Goal: Information Seeking & Learning: Learn about a topic

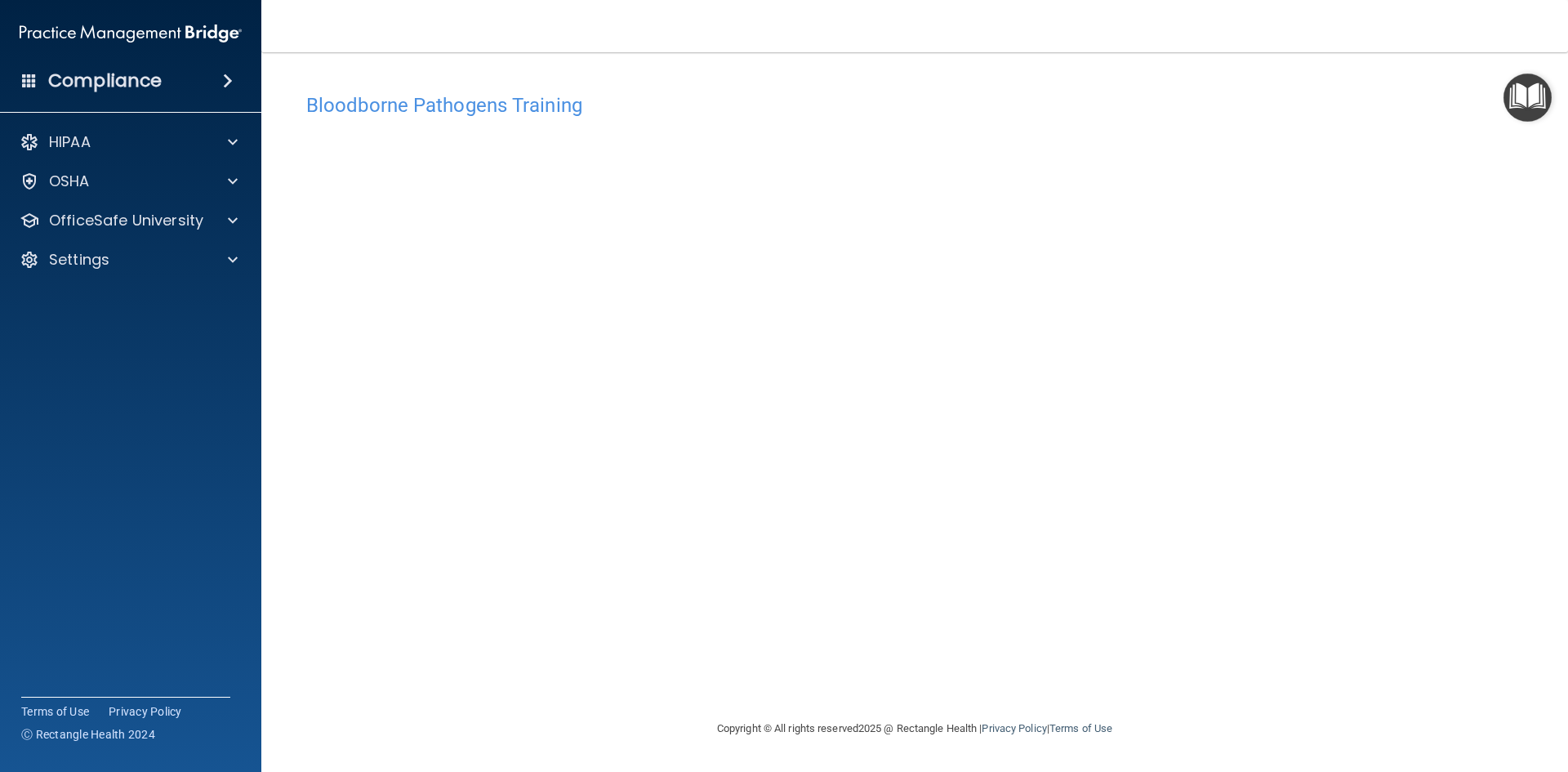
click at [1129, 655] on div "Bloodborne Pathogens Training This course doesn’t expire until . Are you sure y…" at bounding box center [915, 402] width 1242 height 634
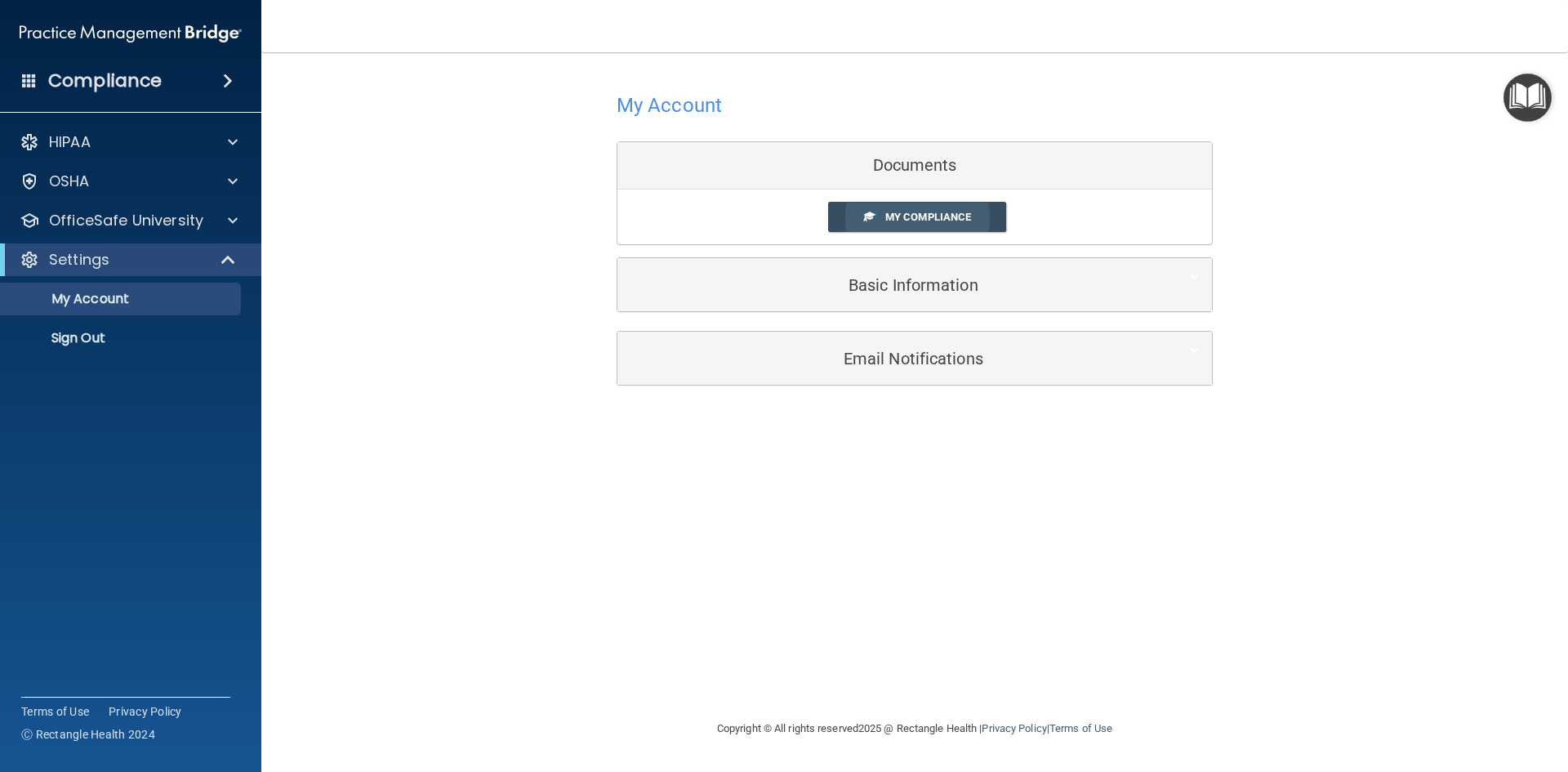
click at [875, 216] on link "My Compliance" at bounding box center [918, 217] width 179 height 30
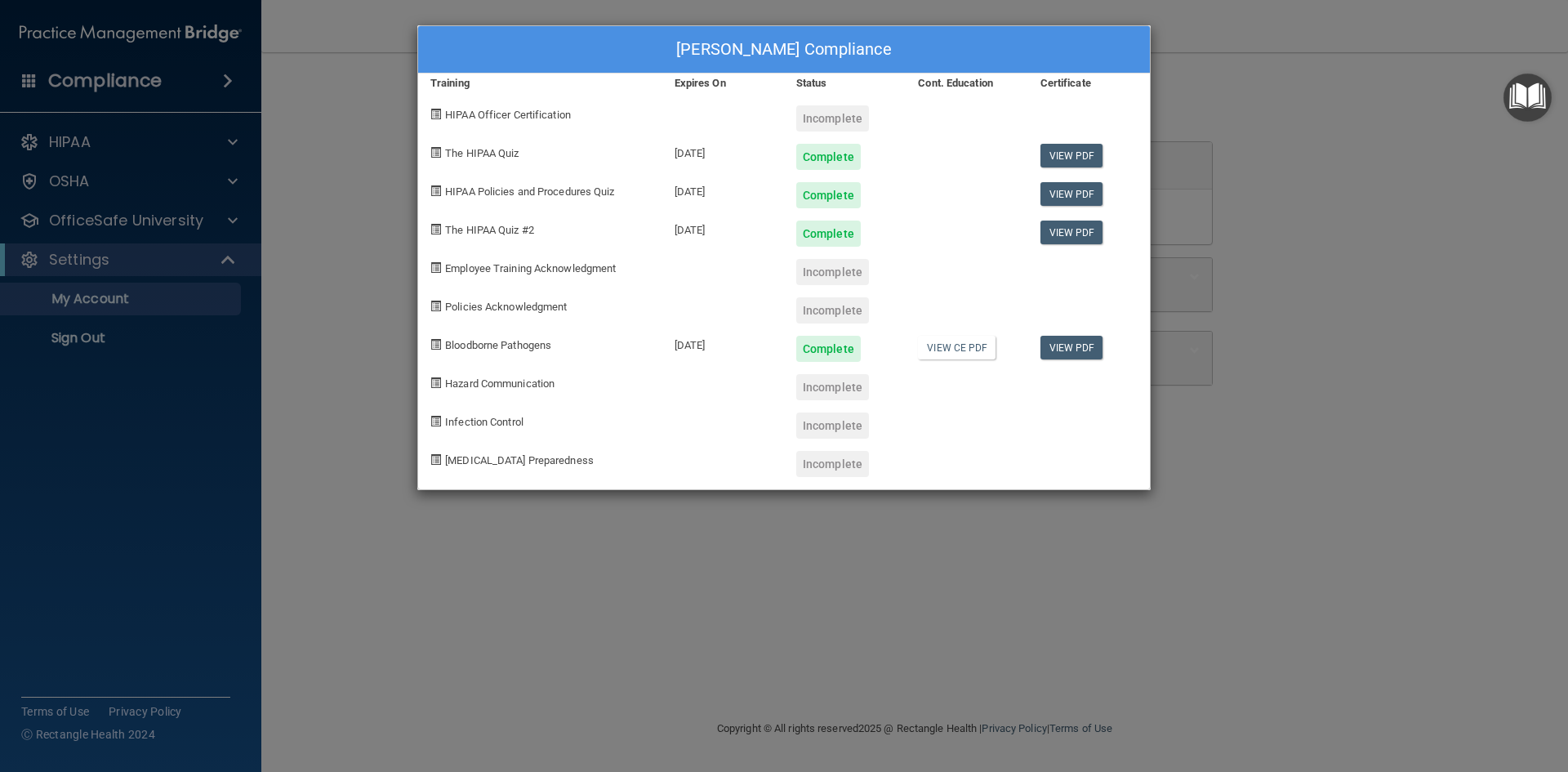
click at [796, 515] on div "Emily Hentzen's Compliance Training Expires On Status Cont. Education Certifica…" at bounding box center [784, 386] width 1568 height 772
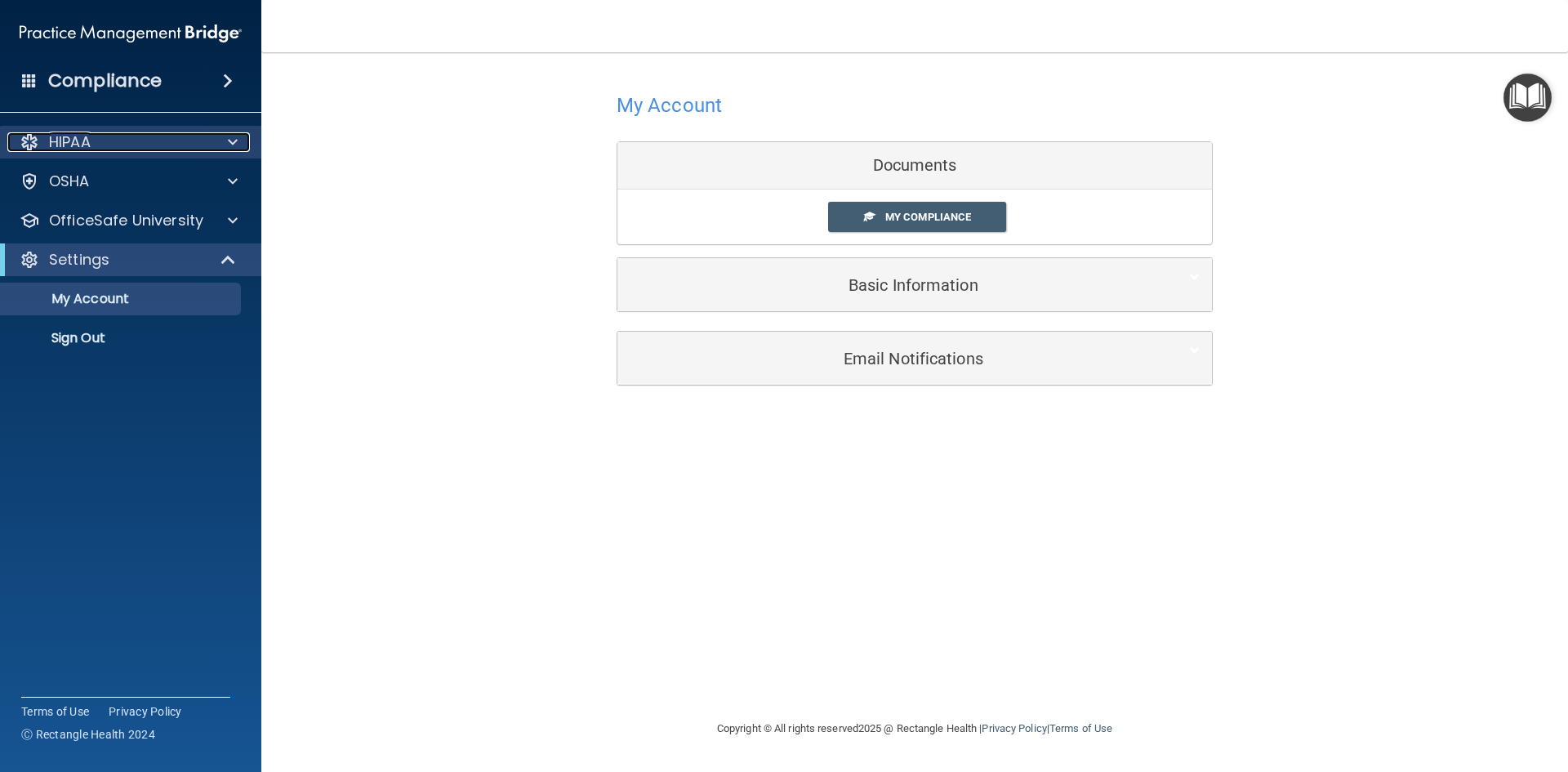
click at [172, 137] on div "HIPAA" at bounding box center [108, 142] width 202 height 19
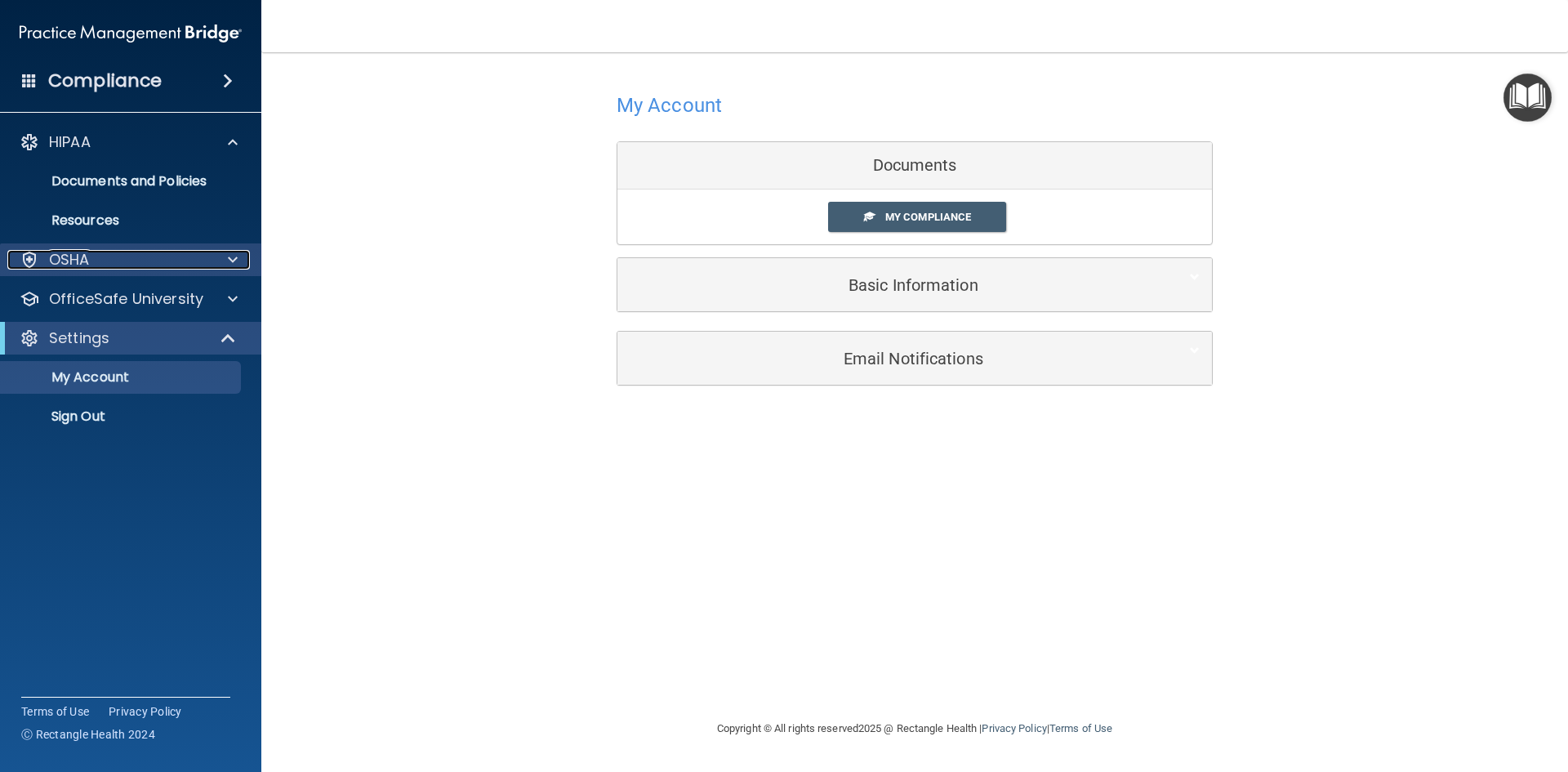
click at [104, 262] on div "OSHA" at bounding box center [108, 259] width 202 height 19
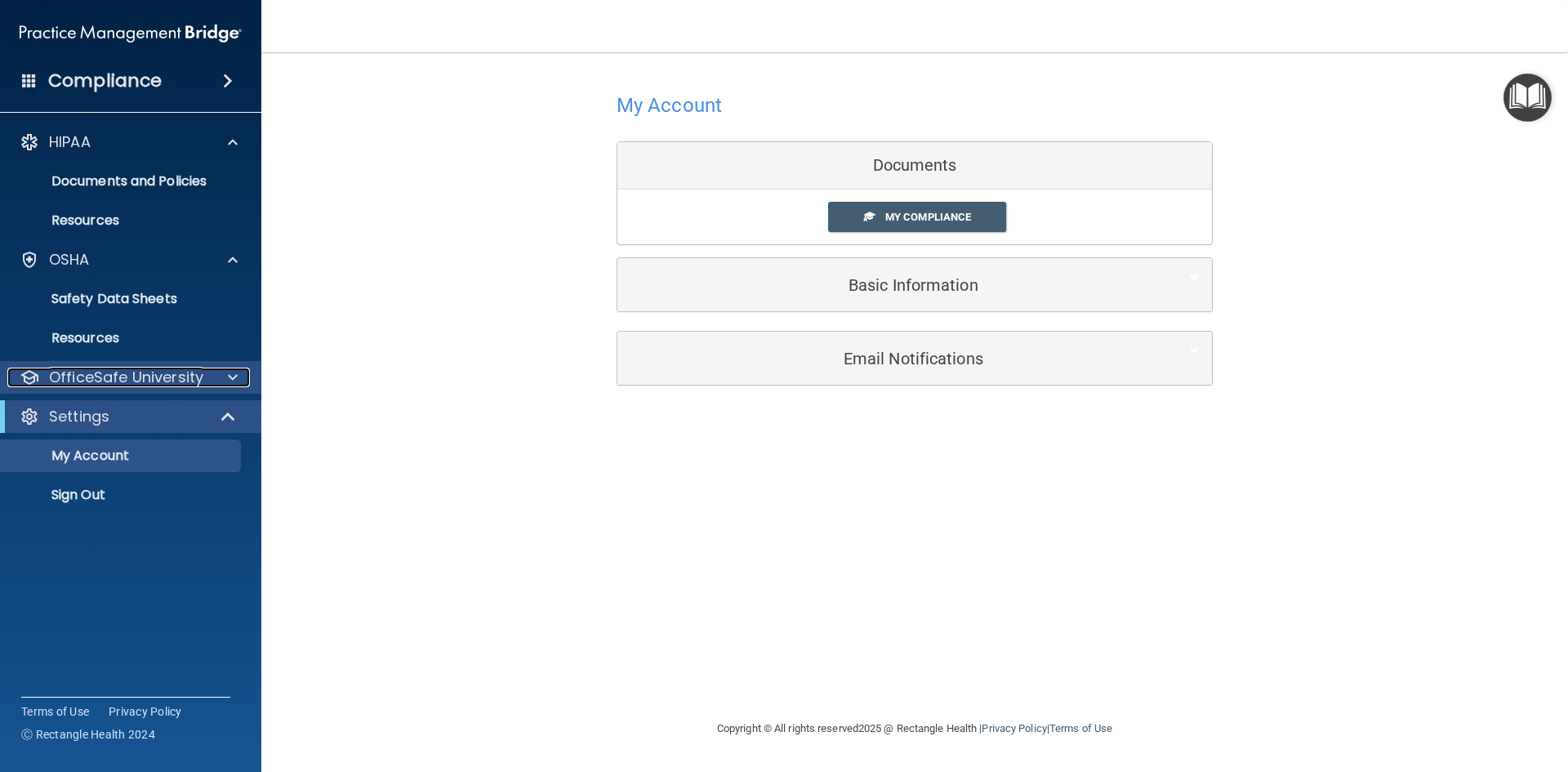
click at [102, 368] on p "OfficeSafe University" at bounding box center [127, 377] width 155 height 19
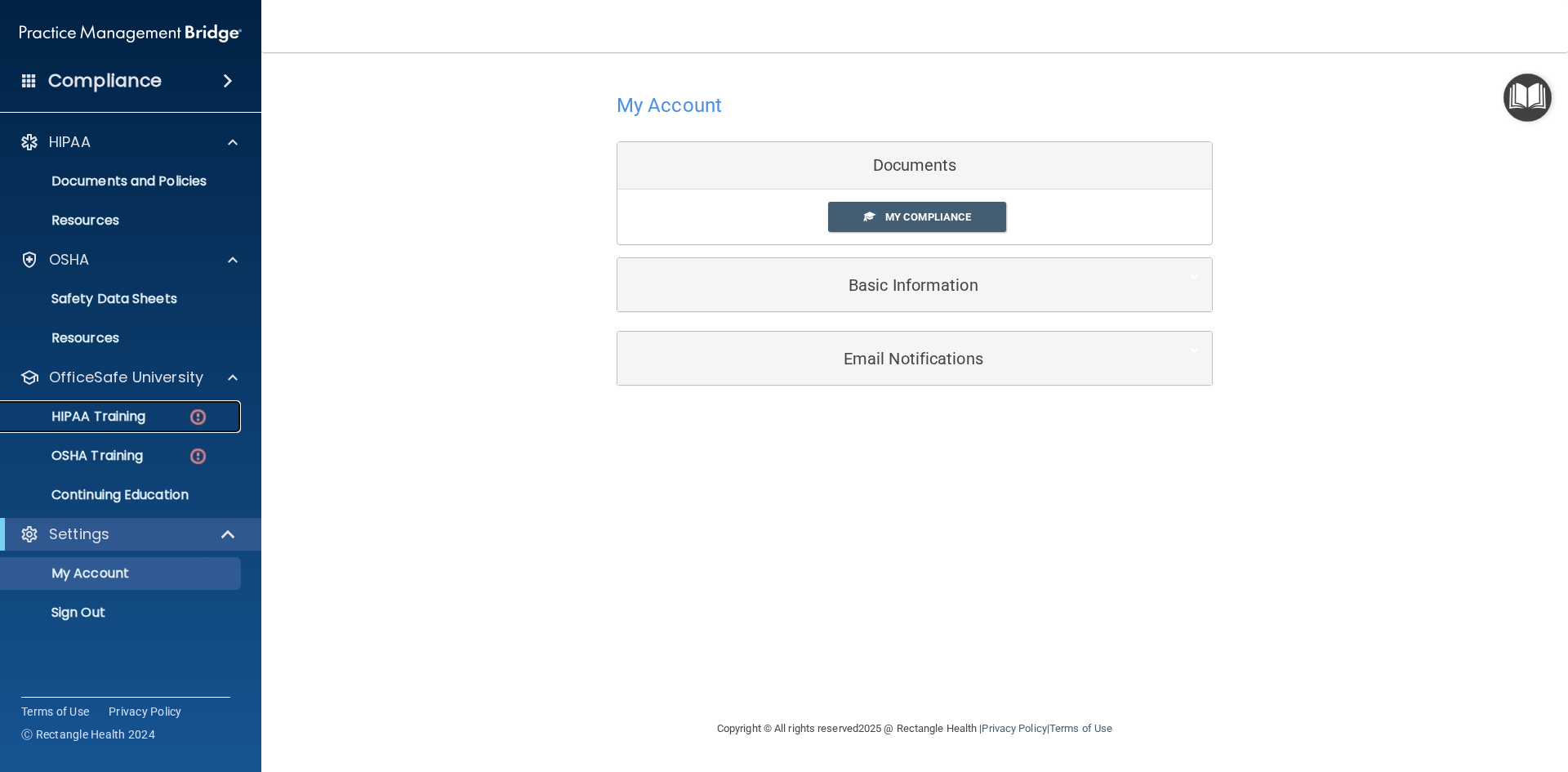
click at [101, 411] on p "HIPAA Training" at bounding box center [77, 417] width 134 height 17
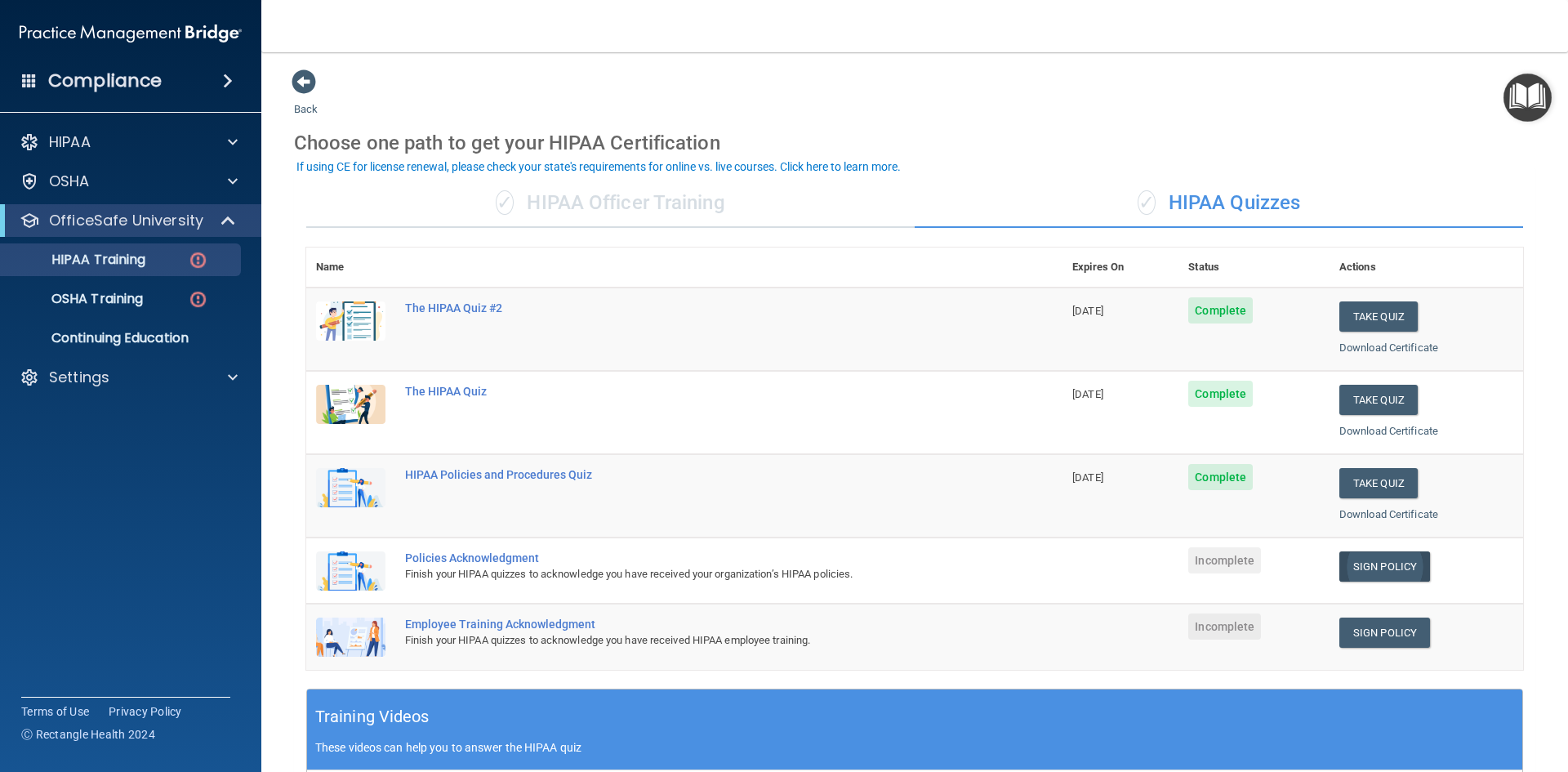
click at [1330, 554] on td "Sign Policy Sign Policy Download Policy" at bounding box center [1426, 571] width 193 height 66
click at [1347, 561] on link "Sign Policy" at bounding box center [1384, 566] width 91 height 30
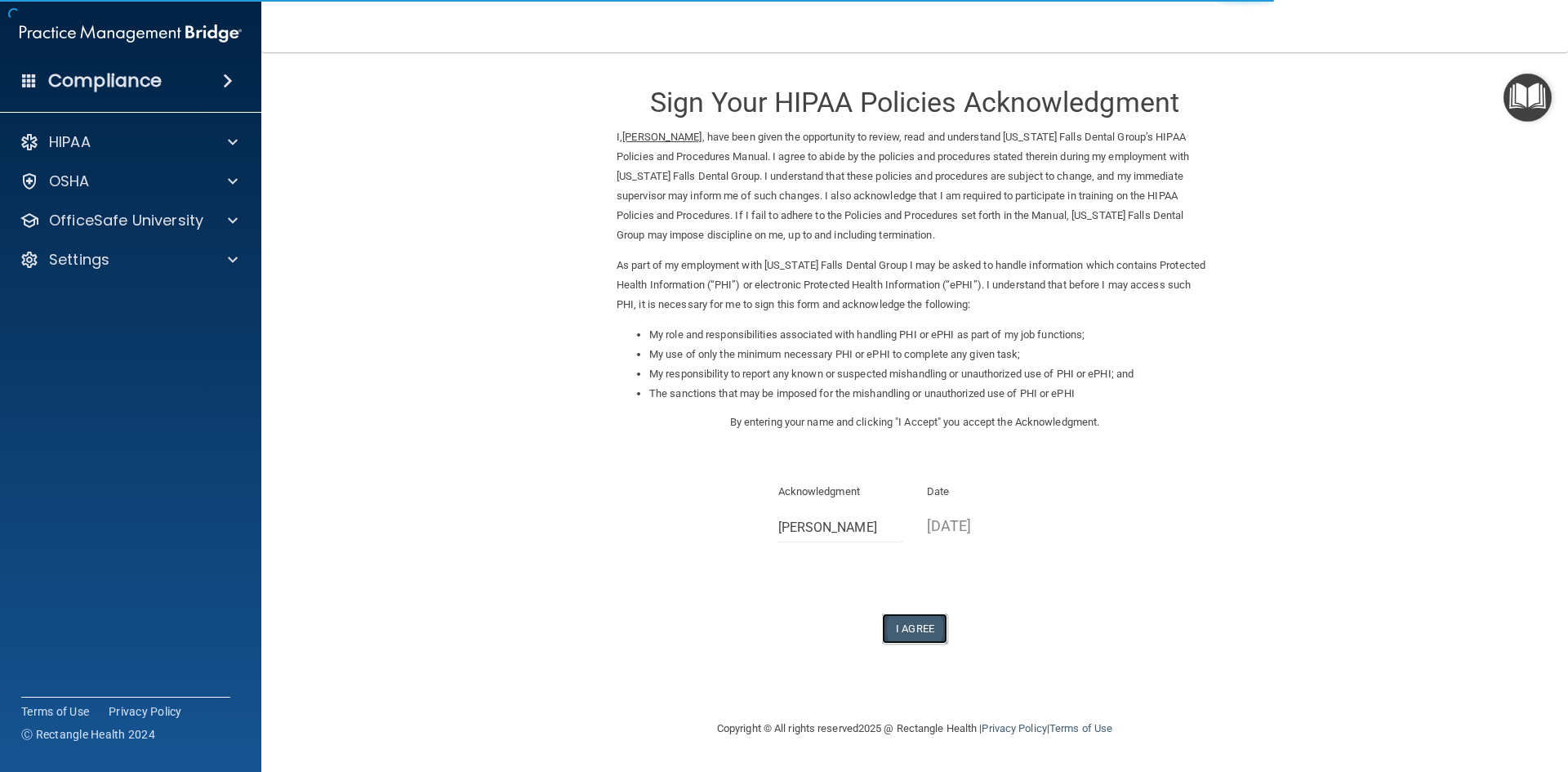
click at [897, 619] on button "I Agree" at bounding box center [915, 629] width 65 height 30
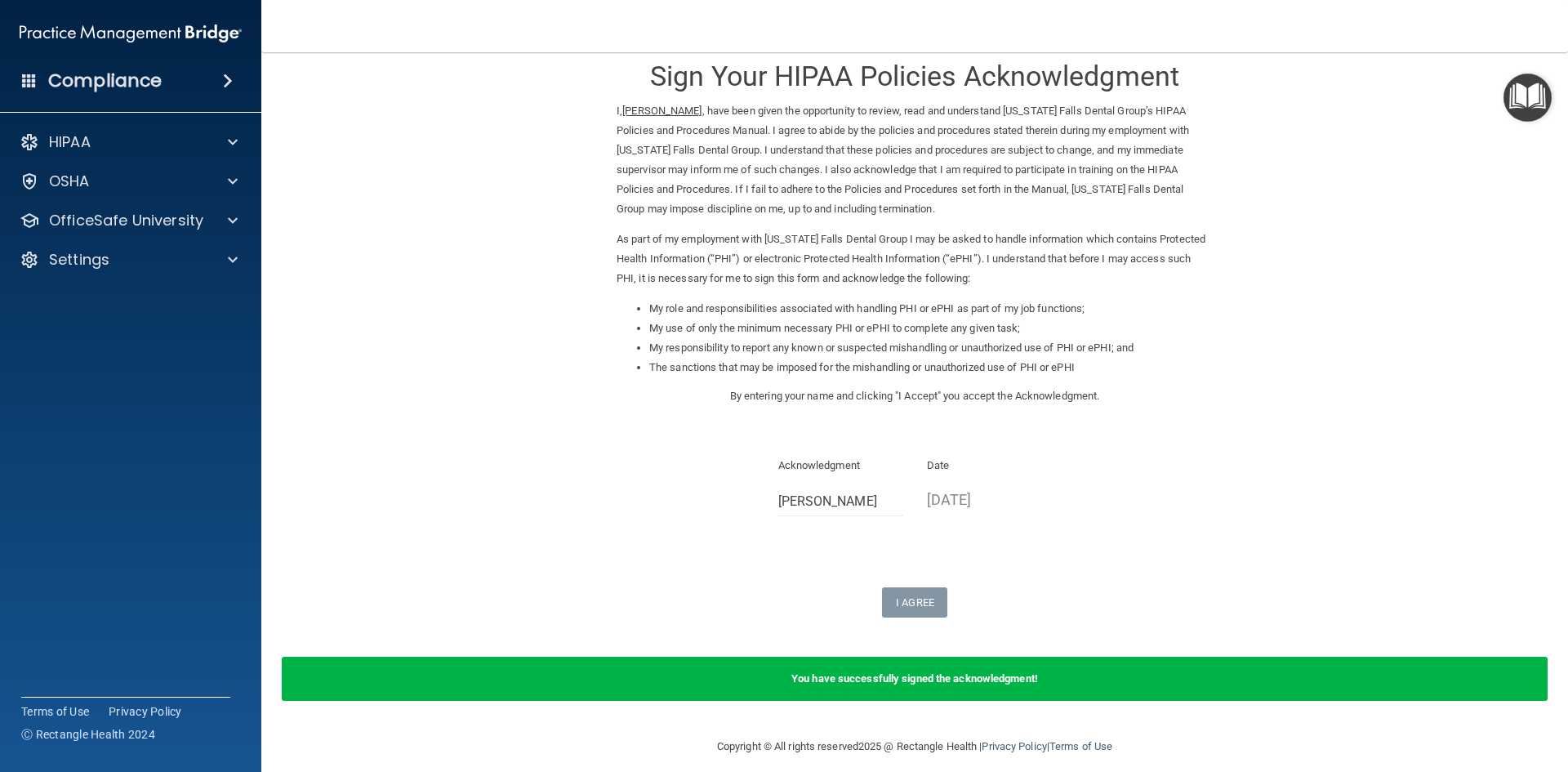
scroll to position [40, 0]
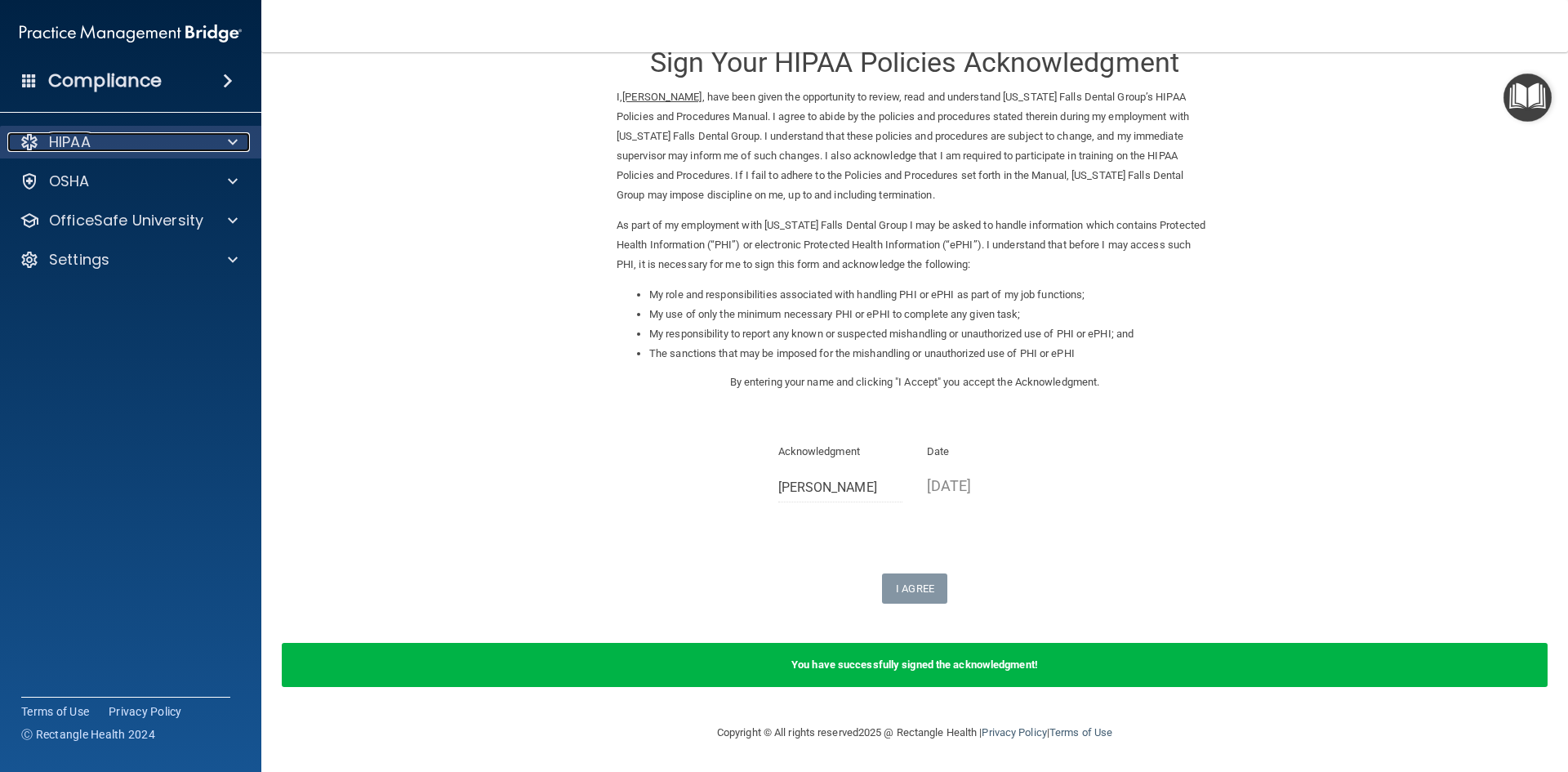
click at [230, 145] on span at bounding box center [232, 142] width 10 height 19
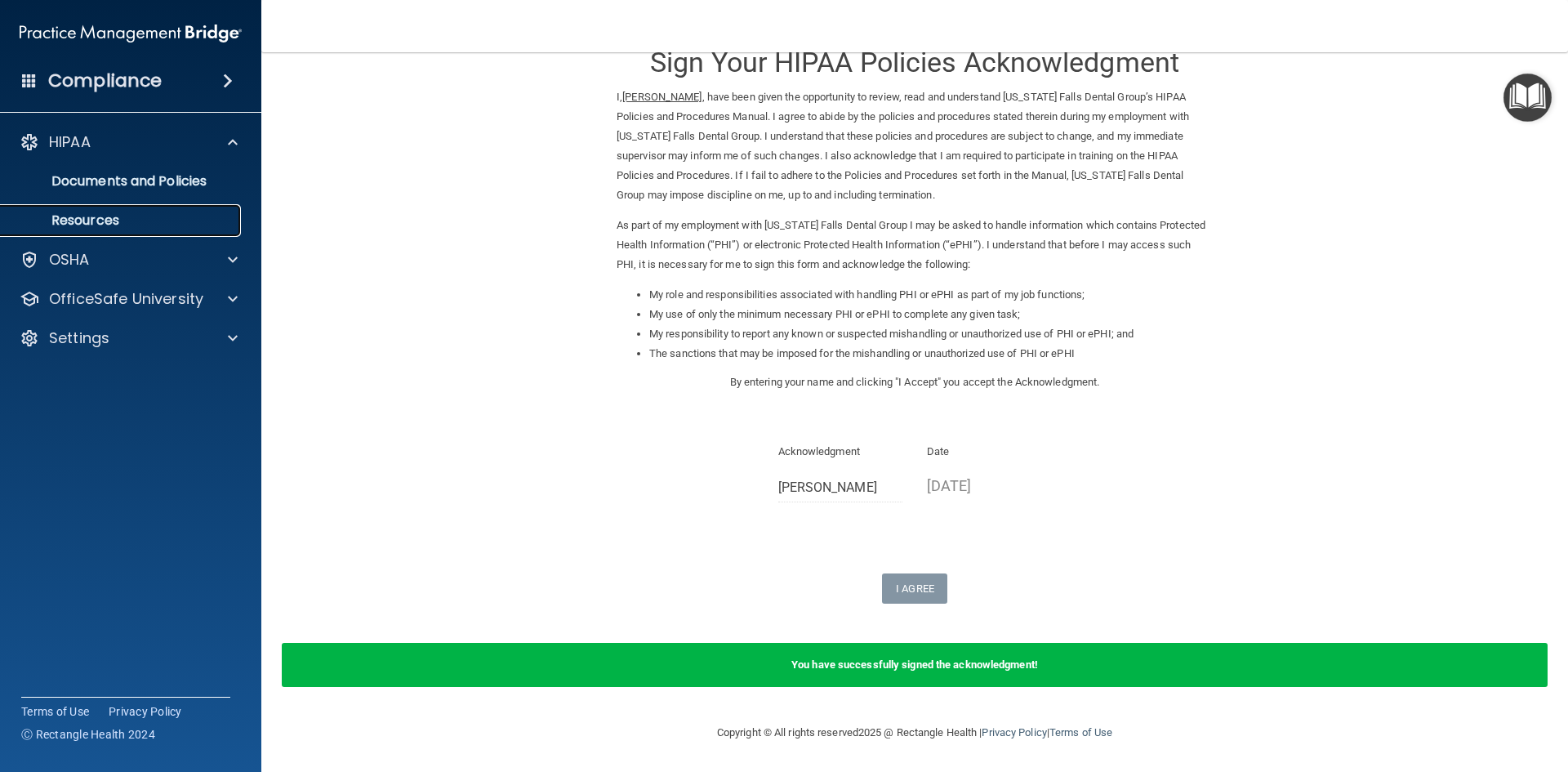
click at [122, 220] on p "Resources" at bounding box center [122, 221] width 223 height 17
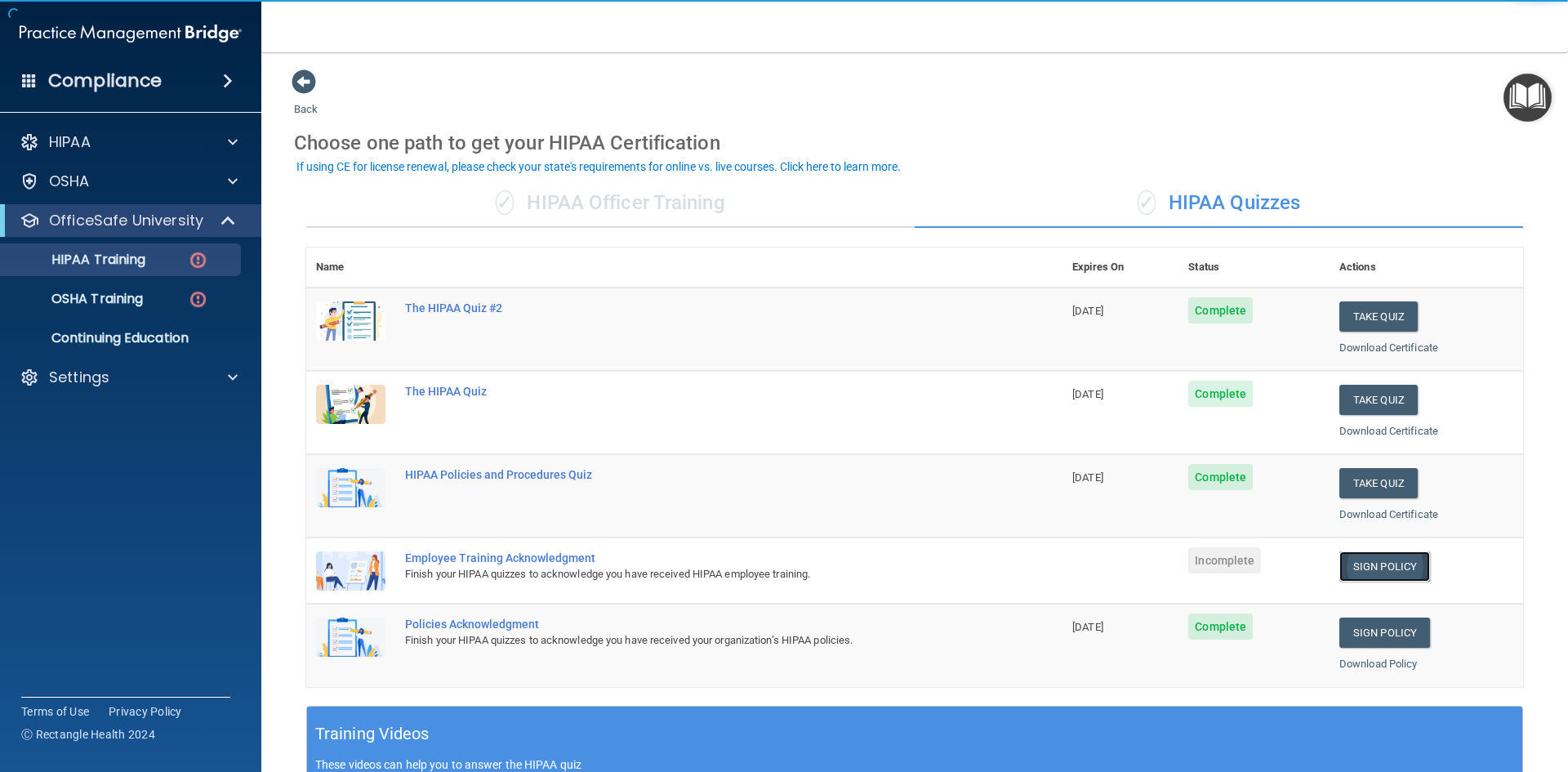
click at [1372, 559] on link "Sign Policy" at bounding box center [1384, 566] width 91 height 30
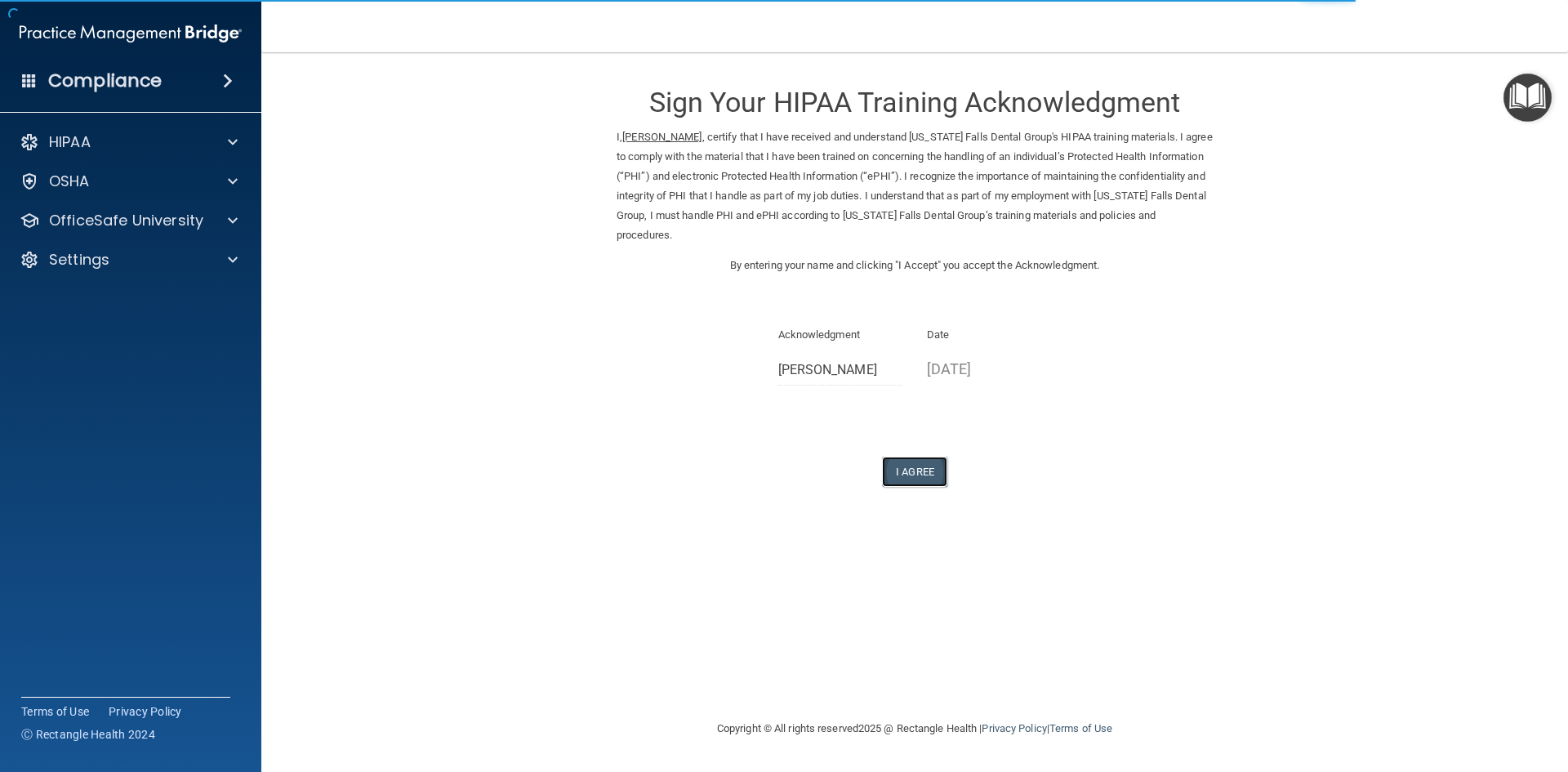
click at [906, 475] on button "I Agree" at bounding box center [915, 472] width 65 height 30
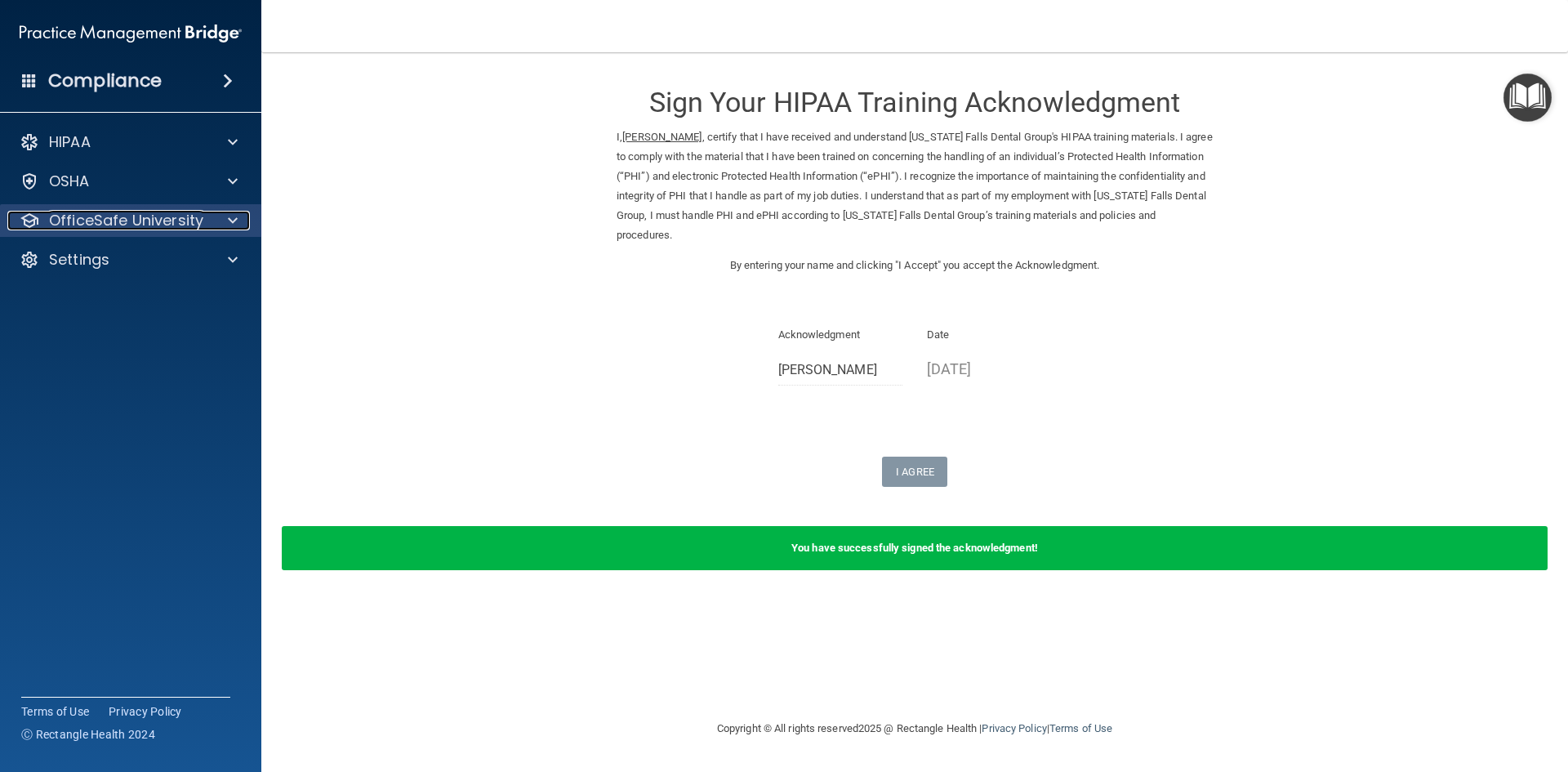
click at [226, 214] on div at bounding box center [230, 221] width 40 height 19
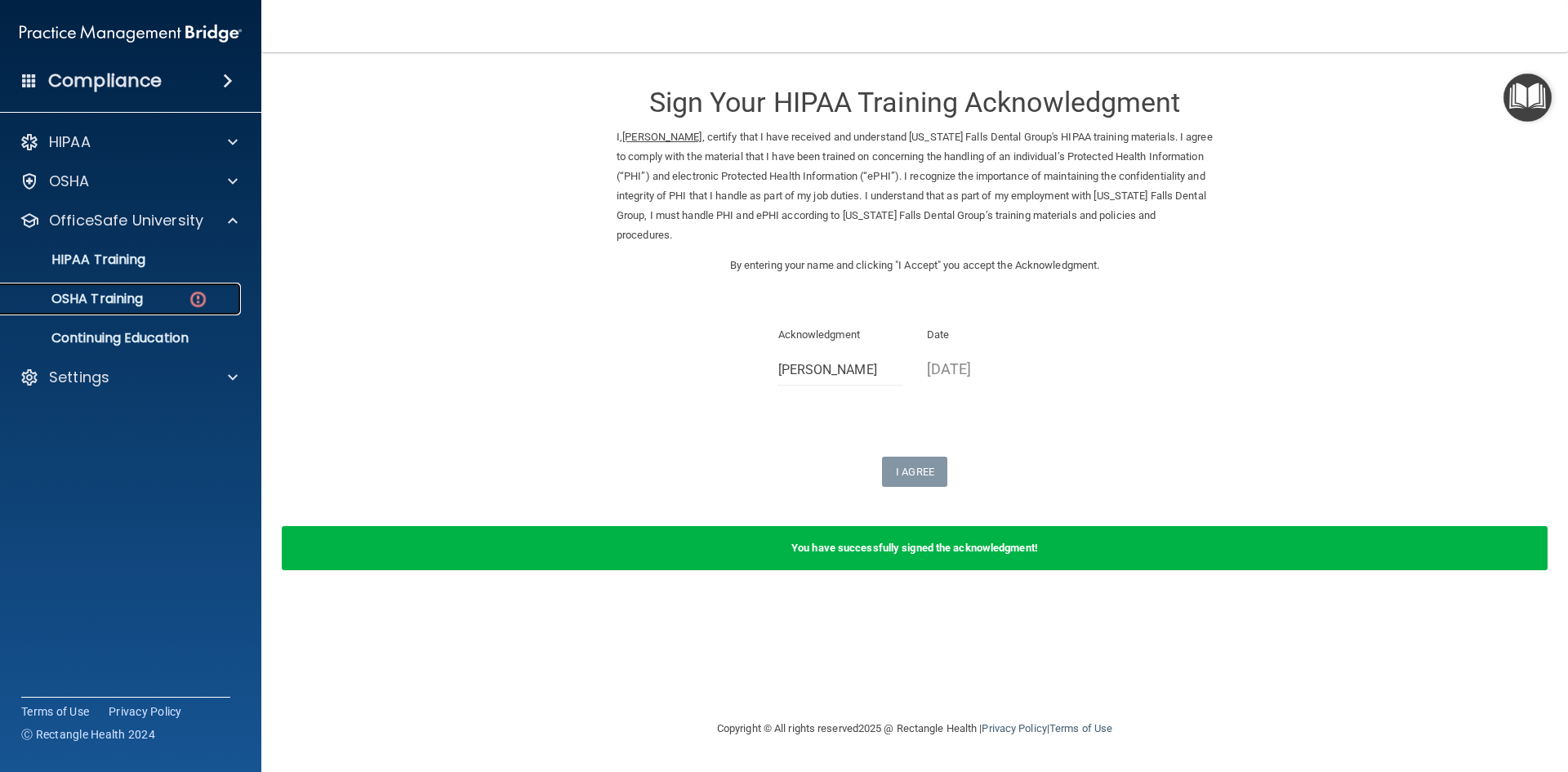
click at [162, 293] on div "OSHA Training" at bounding box center [122, 299] width 223 height 17
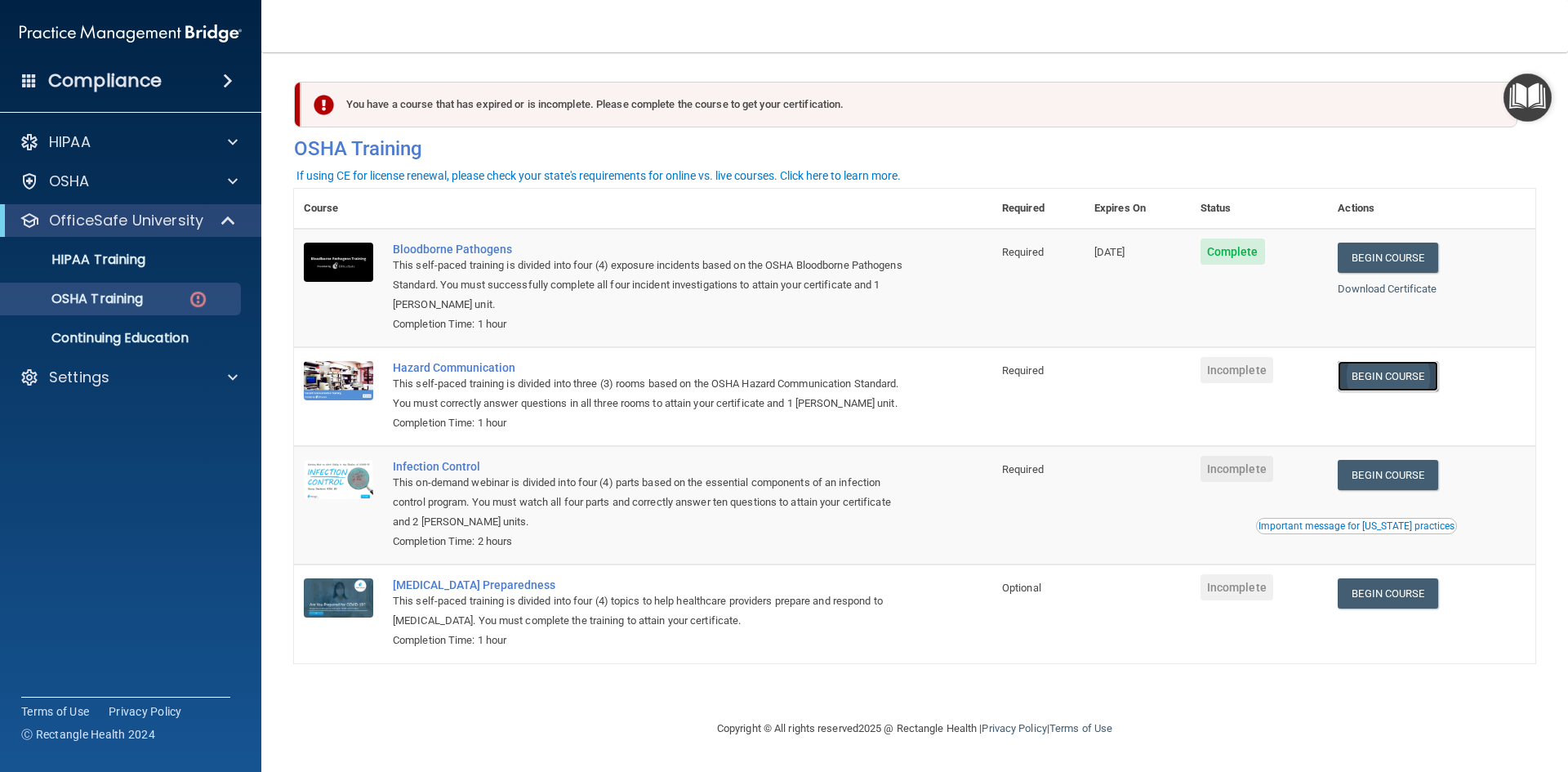
click at [1414, 376] on link "Begin Course" at bounding box center [1387, 376] width 99 height 30
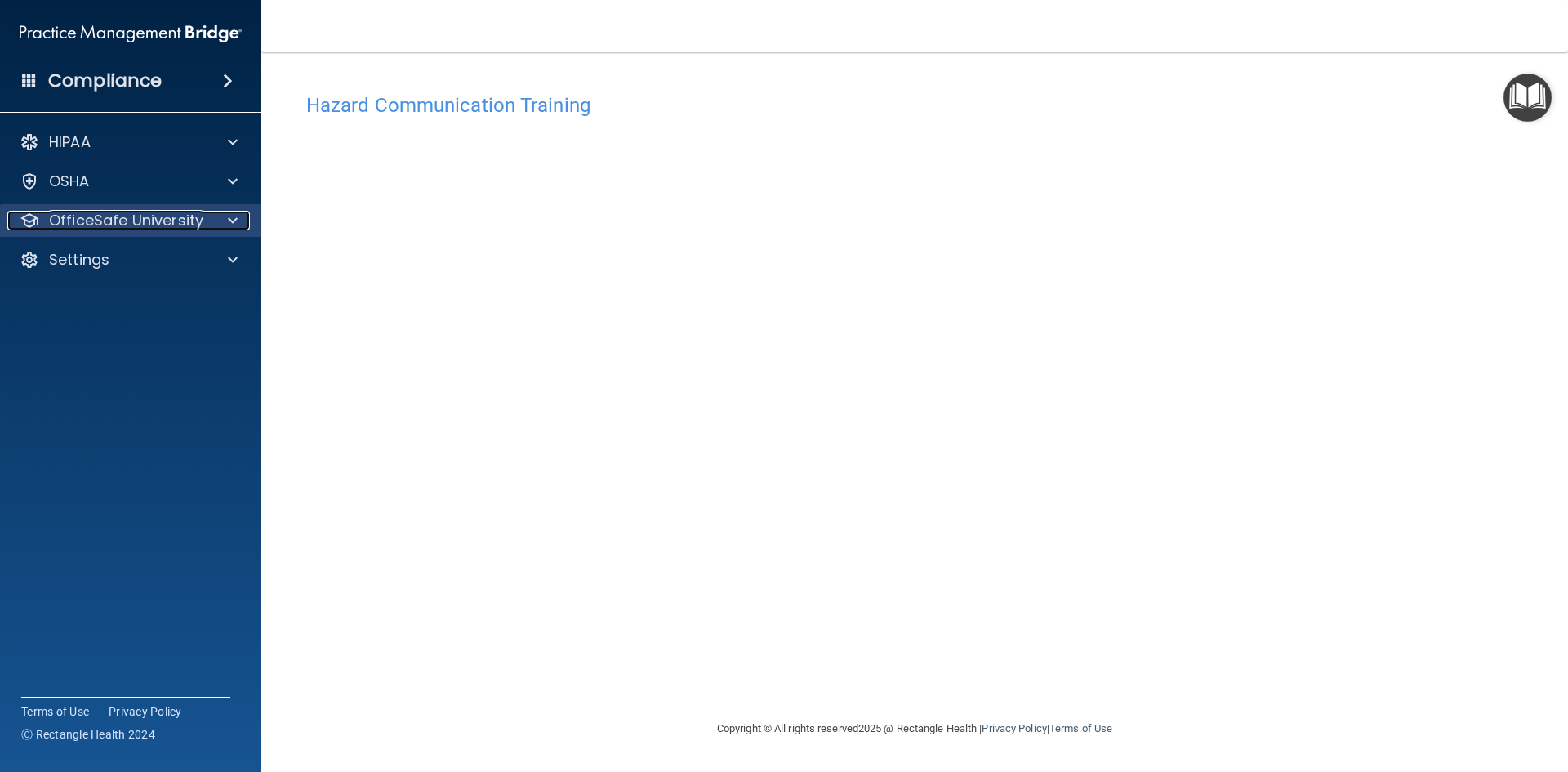
click at [238, 225] on div at bounding box center [230, 221] width 40 height 19
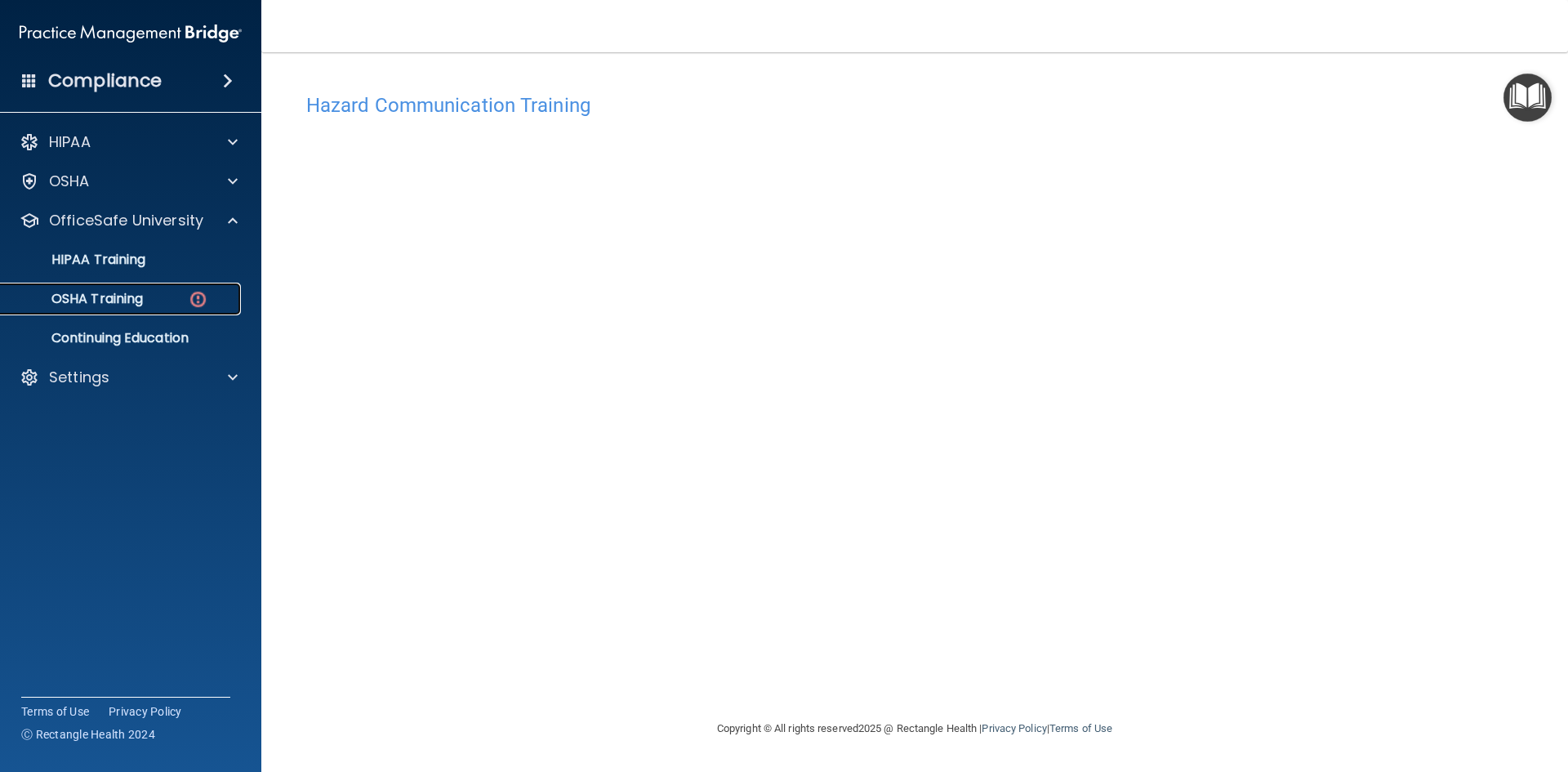
click at [114, 296] on p "OSHA Training" at bounding box center [76, 299] width 133 height 17
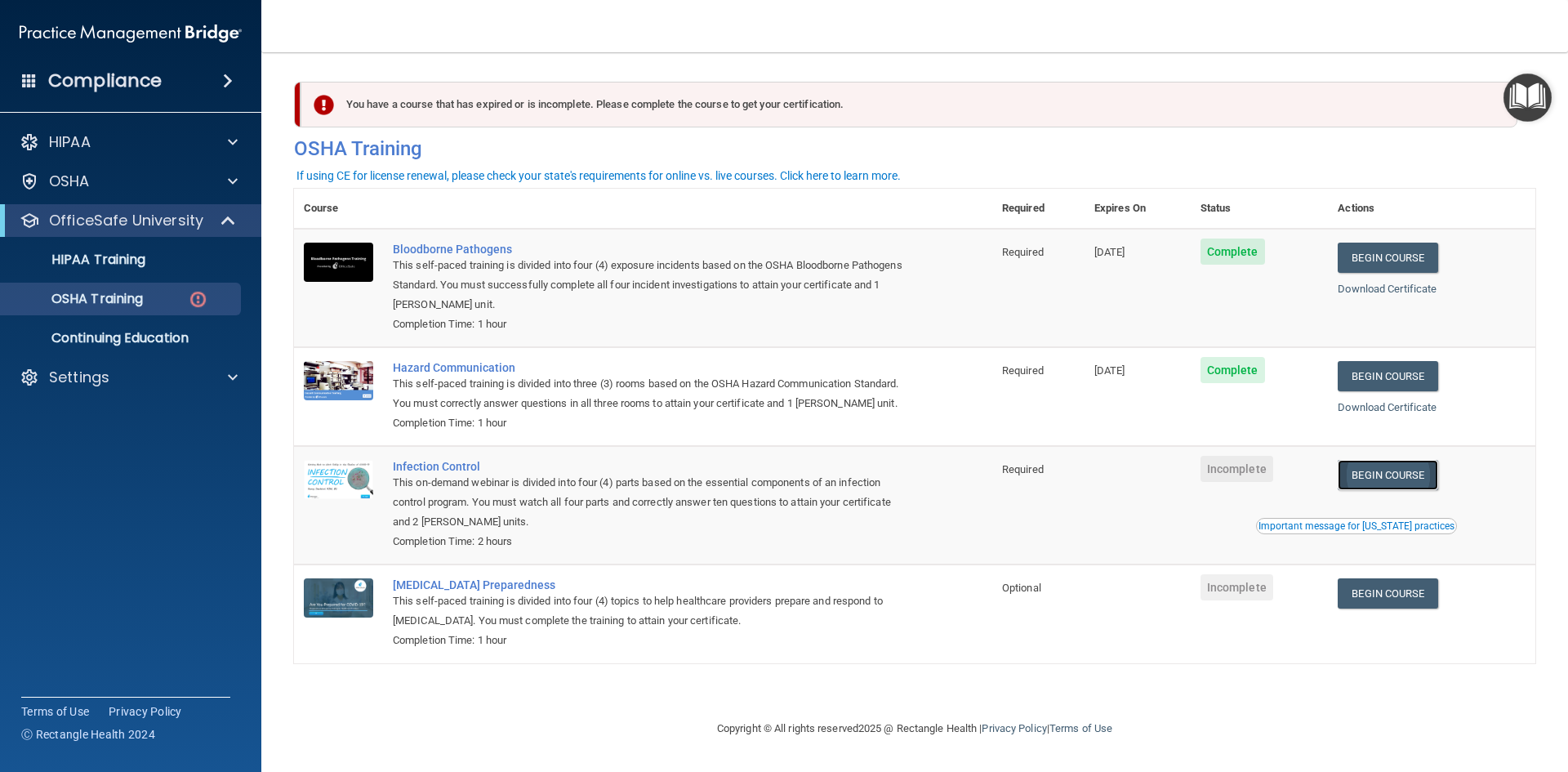
click at [1414, 479] on link "Begin Course" at bounding box center [1387, 475] width 99 height 30
click at [158, 301] on div "OSHA Training" at bounding box center [122, 299] width 223 height 17
click at [127, 326] on link "Continuing Education" at bounding box center [112, 338] width 258 height 33
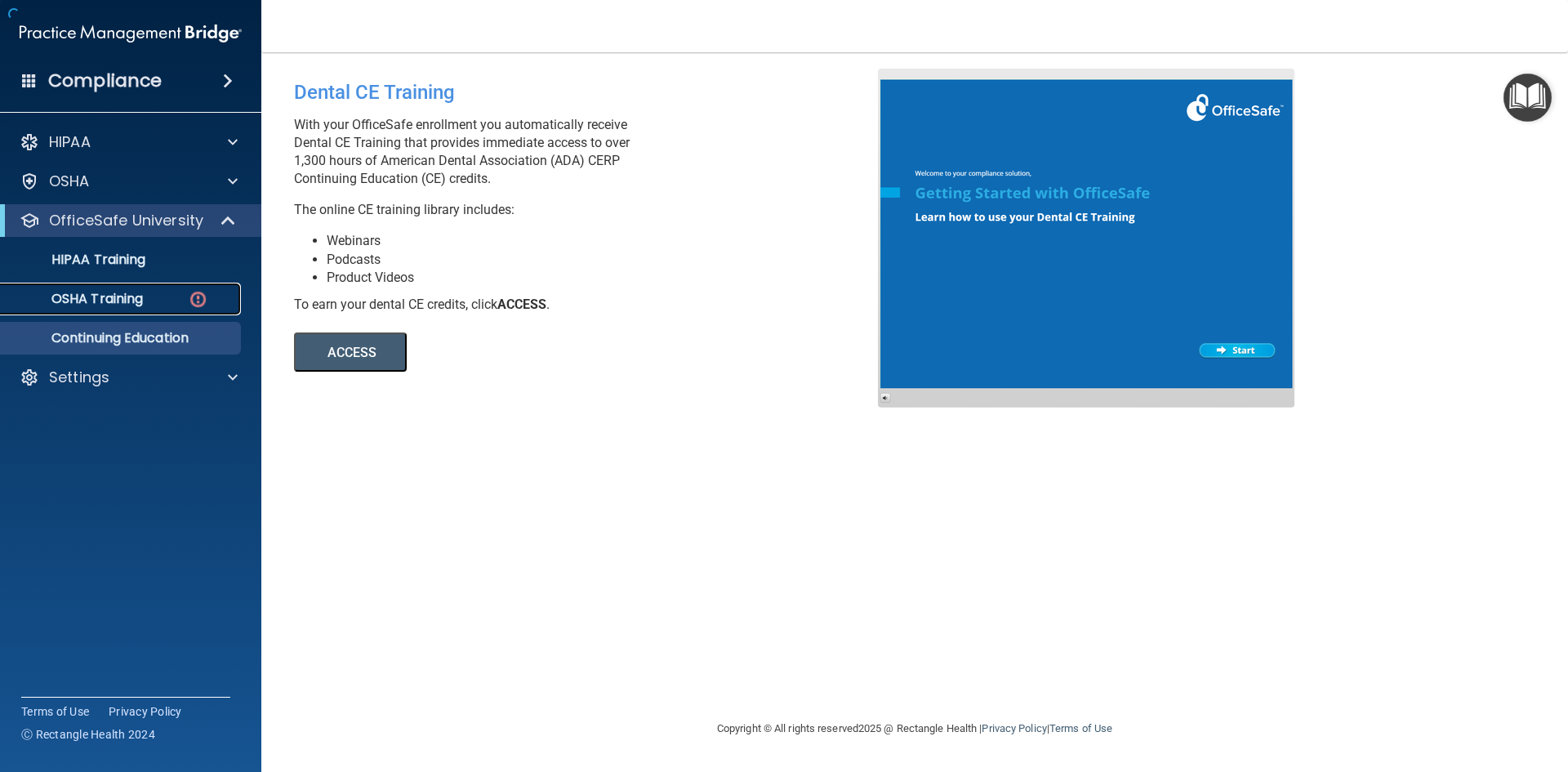
click at [112, 300] on p "OSHA Training" at bounding box center [76, 299] width 133 height 17
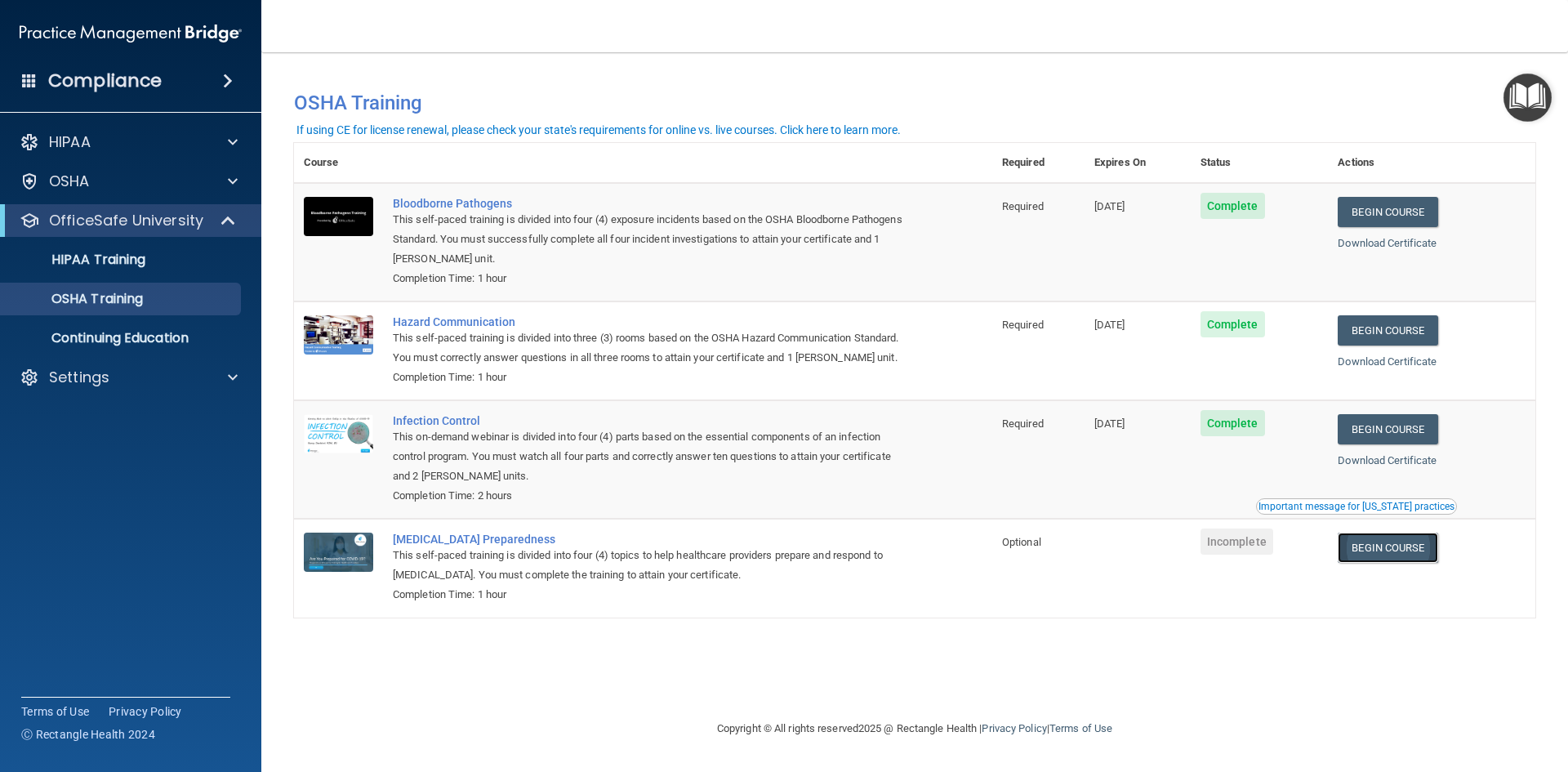
click at [1397, 553] on link "Begin Course" at bounding box center [1387, 548] width 99 height 30
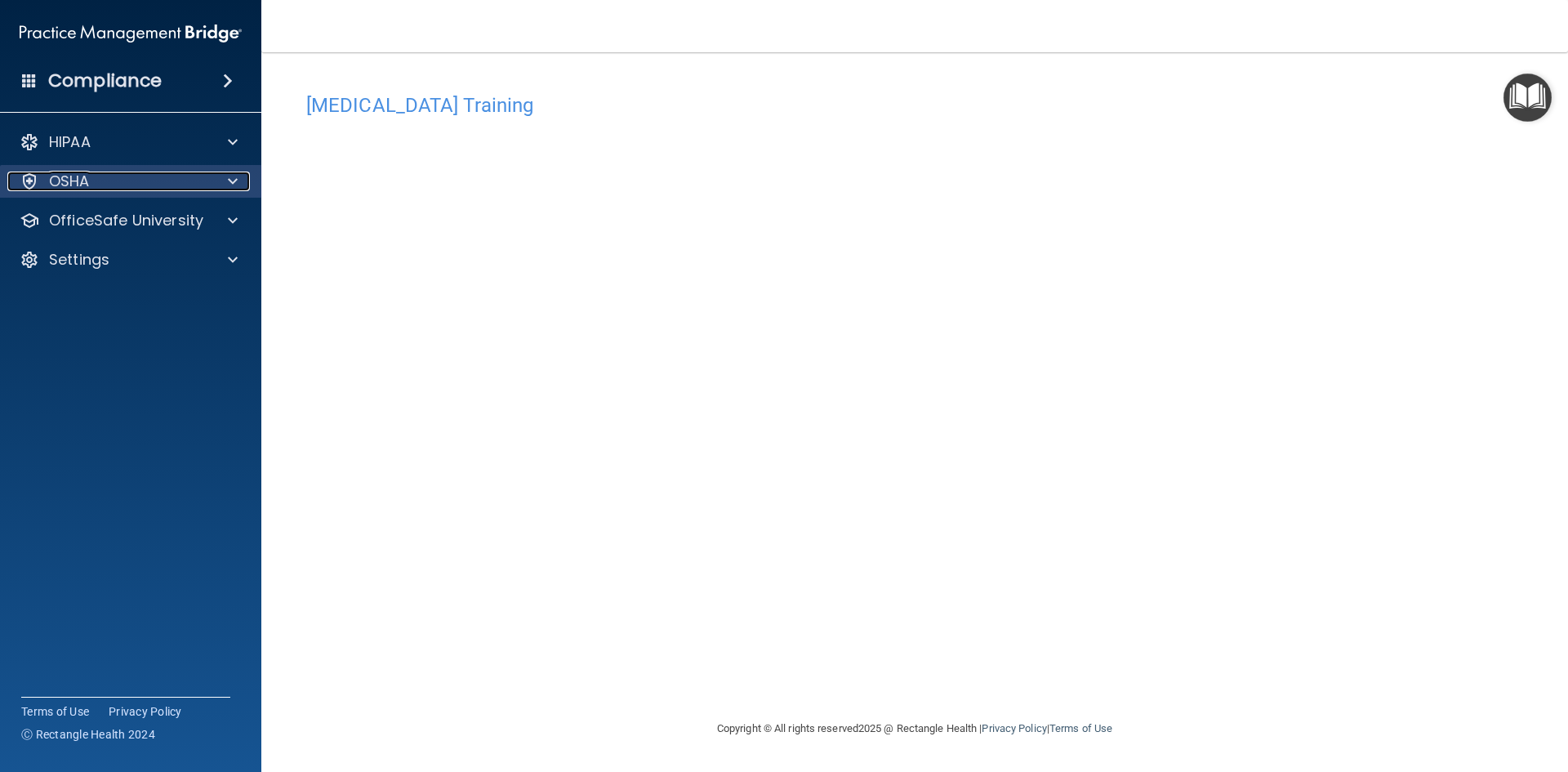
click at [239, 177] on div at bounding box center [230, 181] width 40 height 19
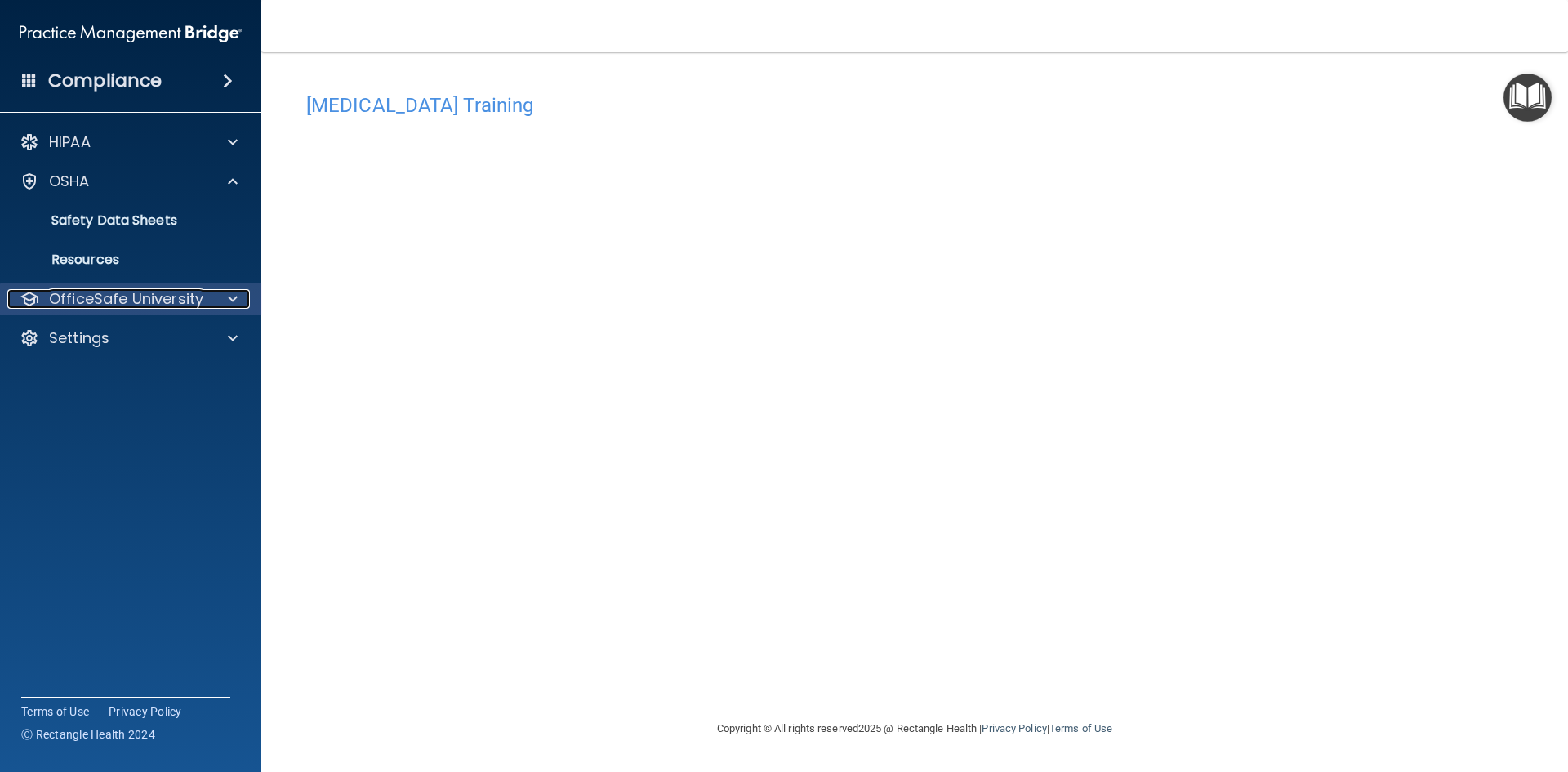
click at [131, 297] on p "OfficeSafe University" at bounding box center [127, 299] width 155 height 19
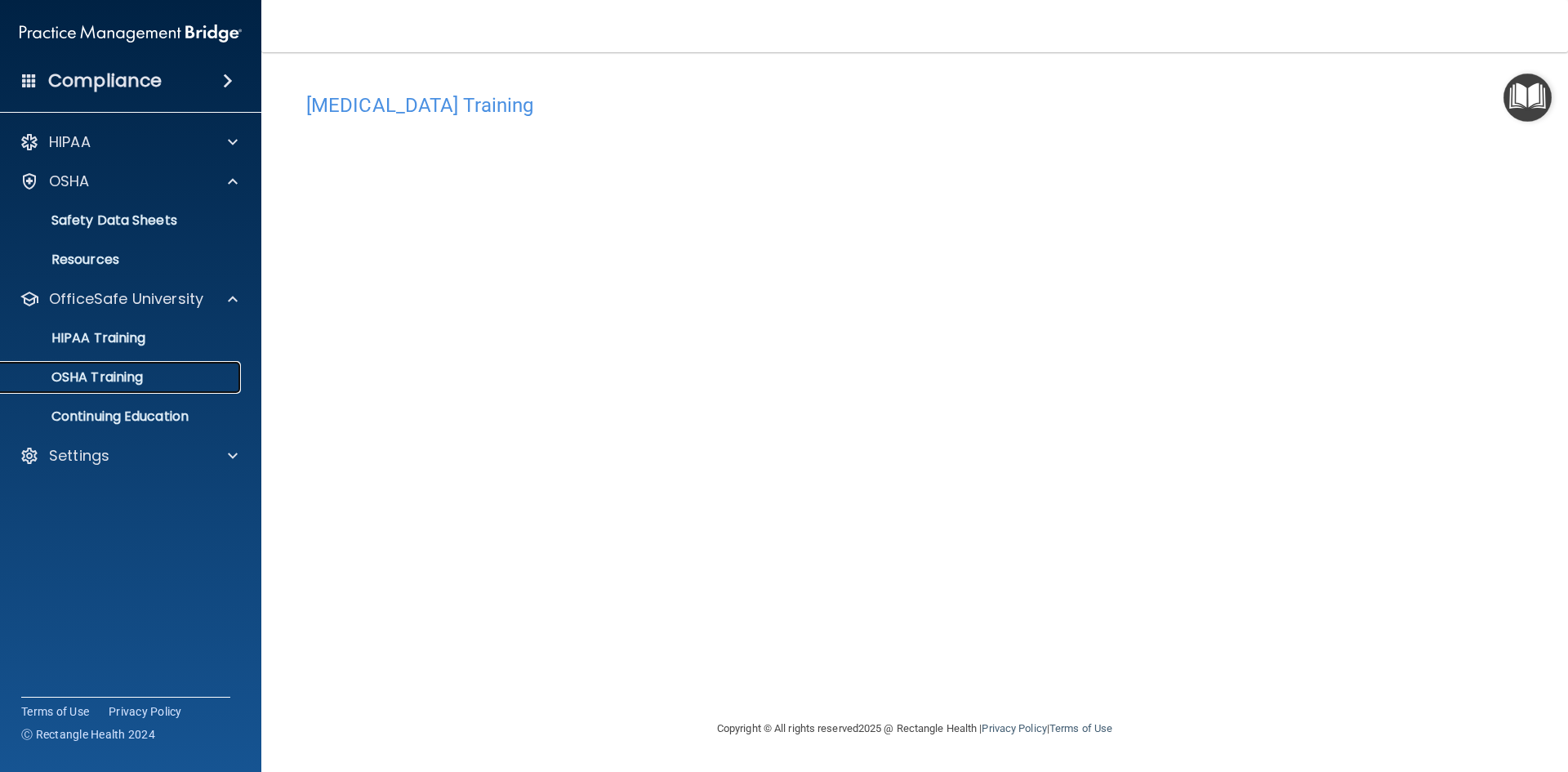
click at [111, 384] on p "OSHA Training" at bounding box center [76, 377] width 133 height 17
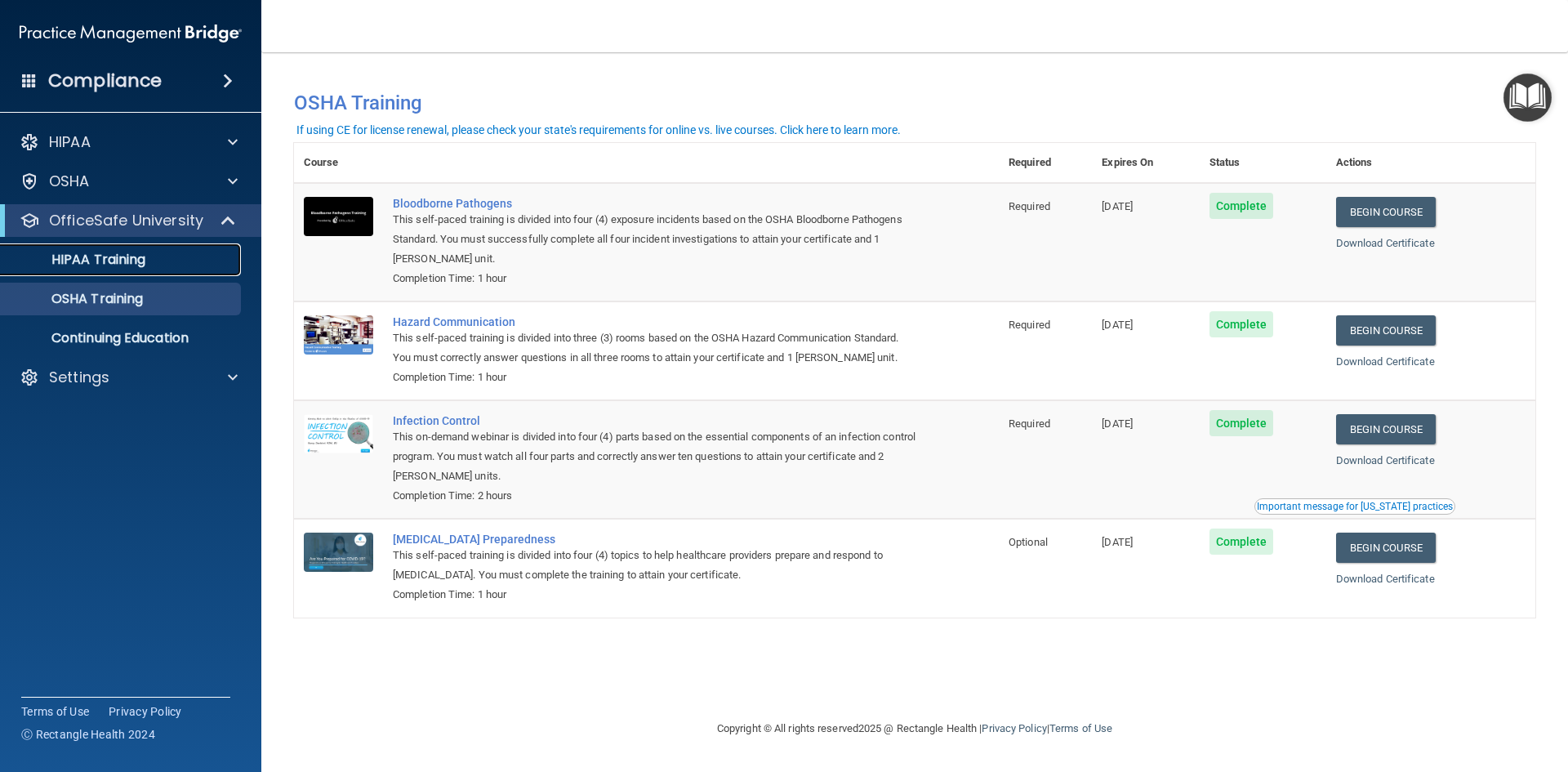
click at [83, 259] on p "HIPAA Training" at bounding box center [77, 259] width 134 height 17
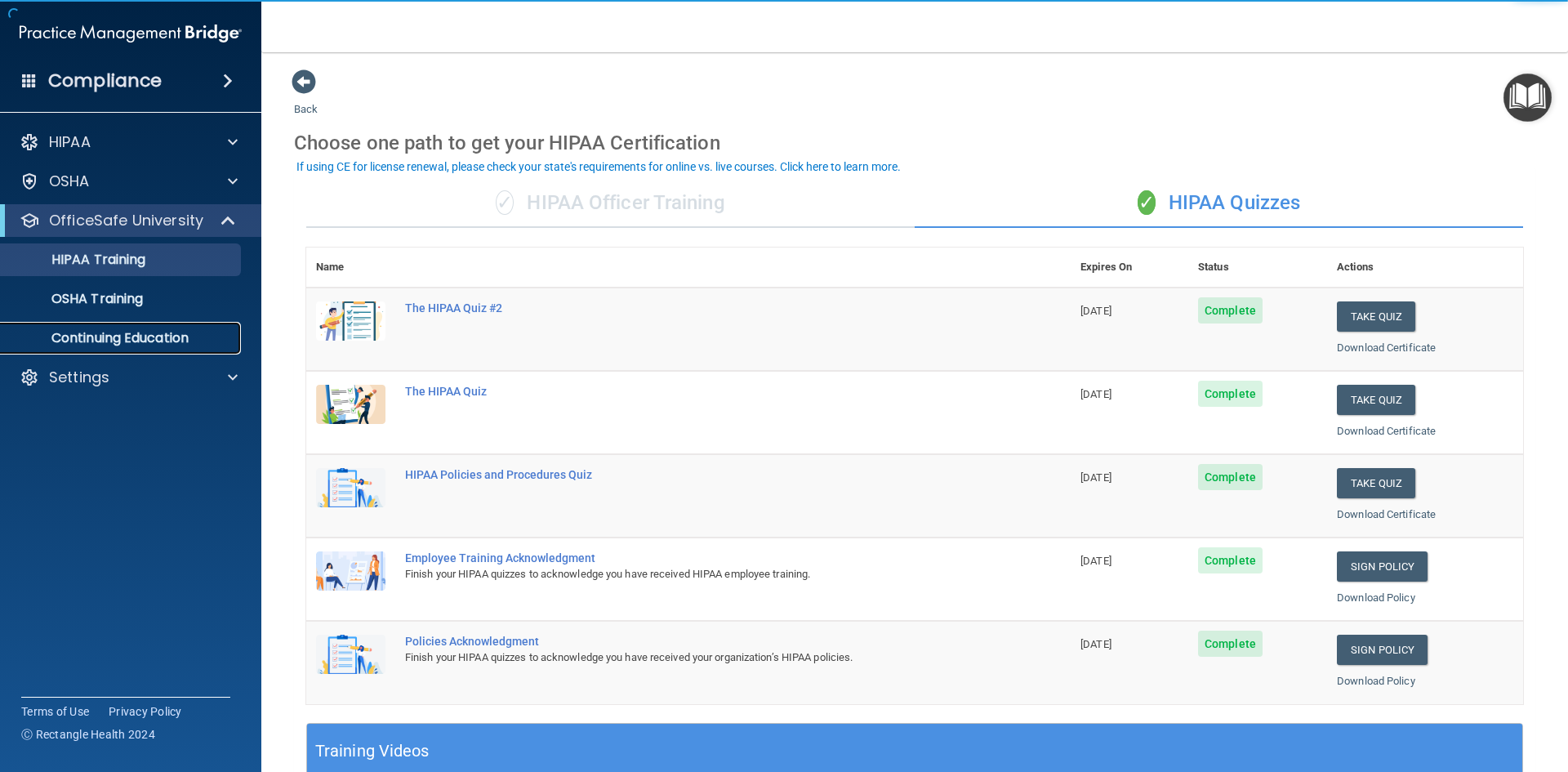
click at [166, 336] on p "Continuing Education" at bounding box center [122, 338] width 223 height 17
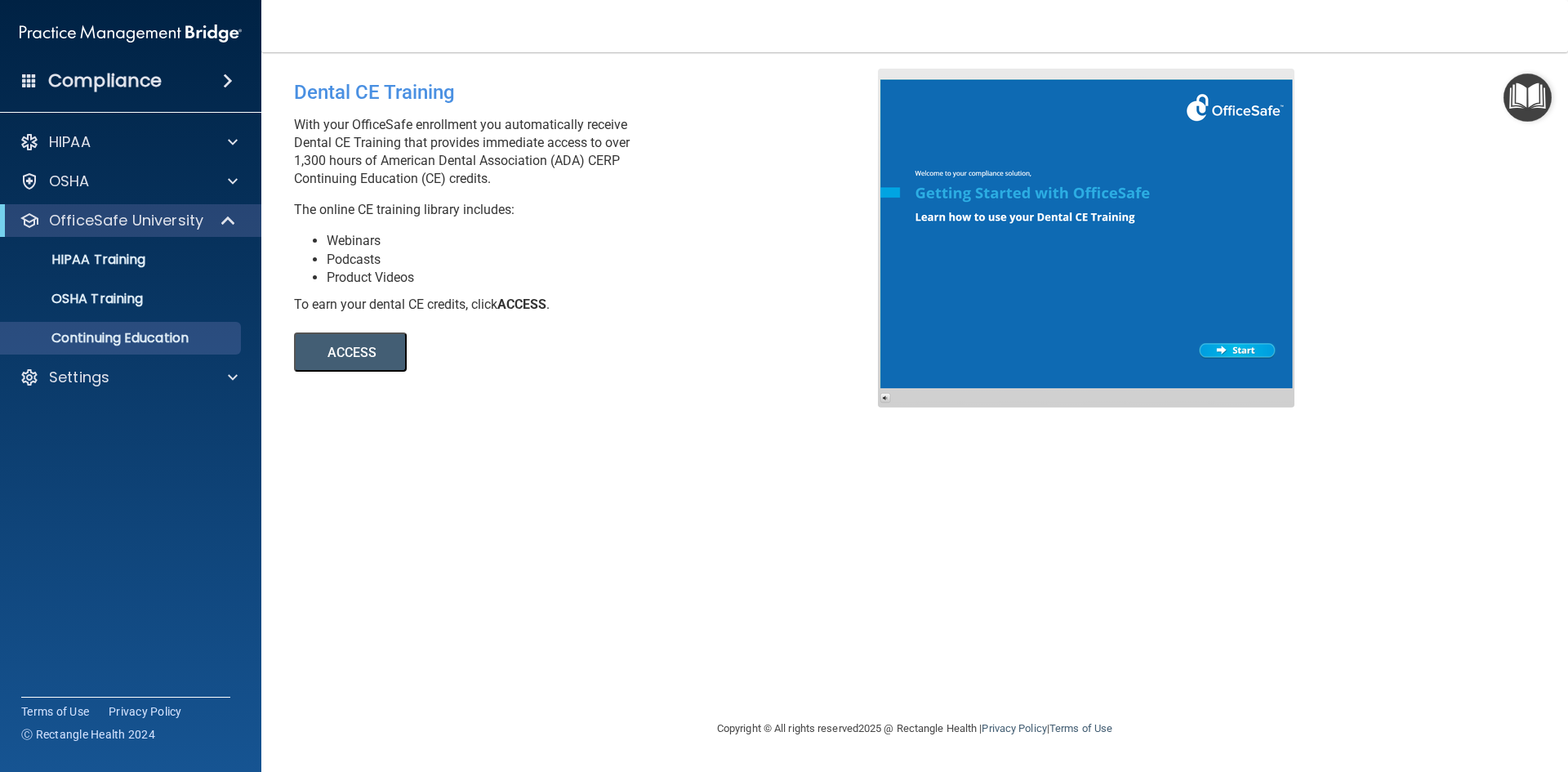
click at [107, 79] on h4 "Compliance" at bounding box center [105, 81] width 113 height 23
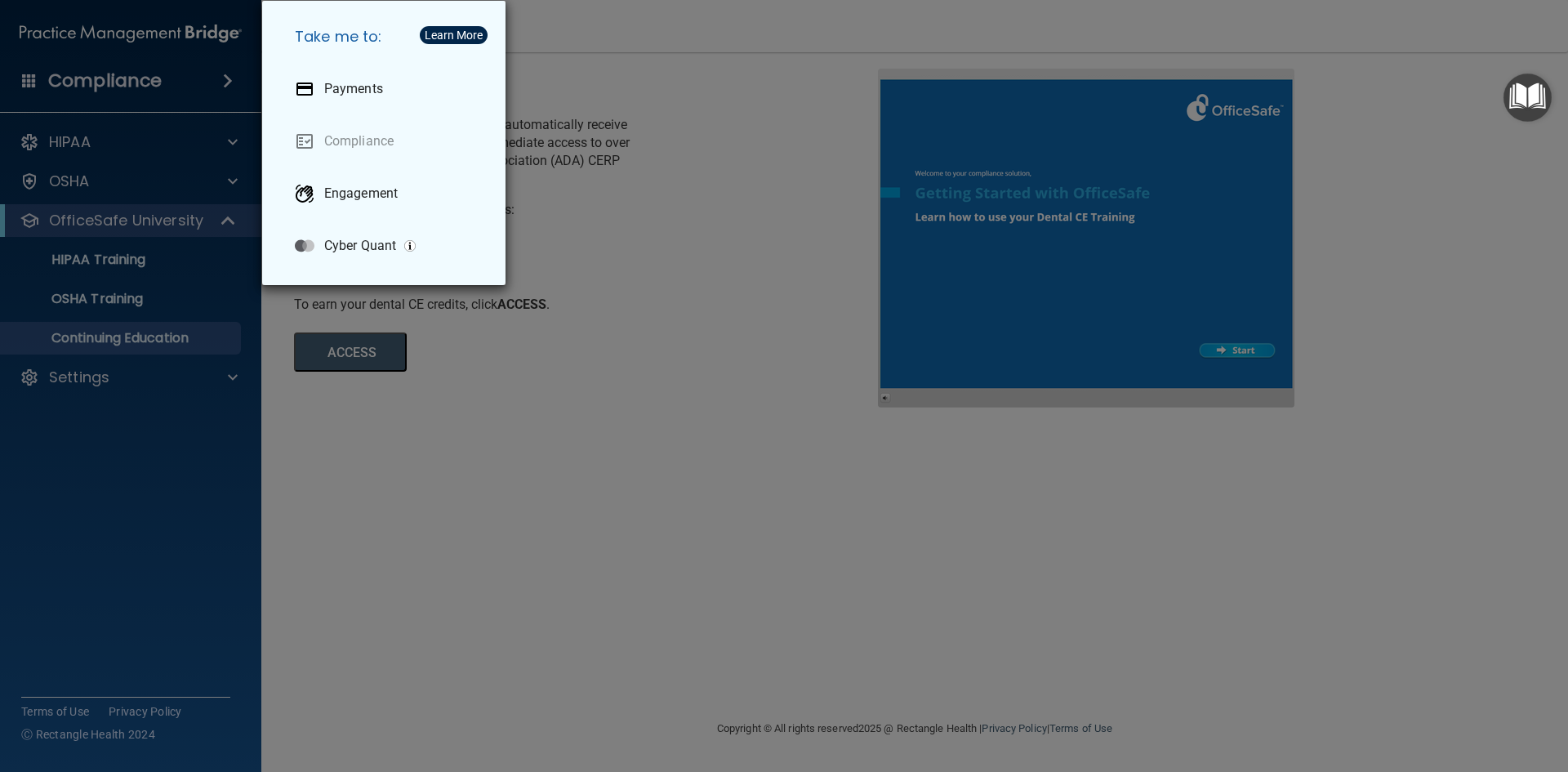
click at [118, 446] on div "Take me to: Payments Compliance Engagement Cyber Quant" at bounding box center [784, 386] width 1568 height 772
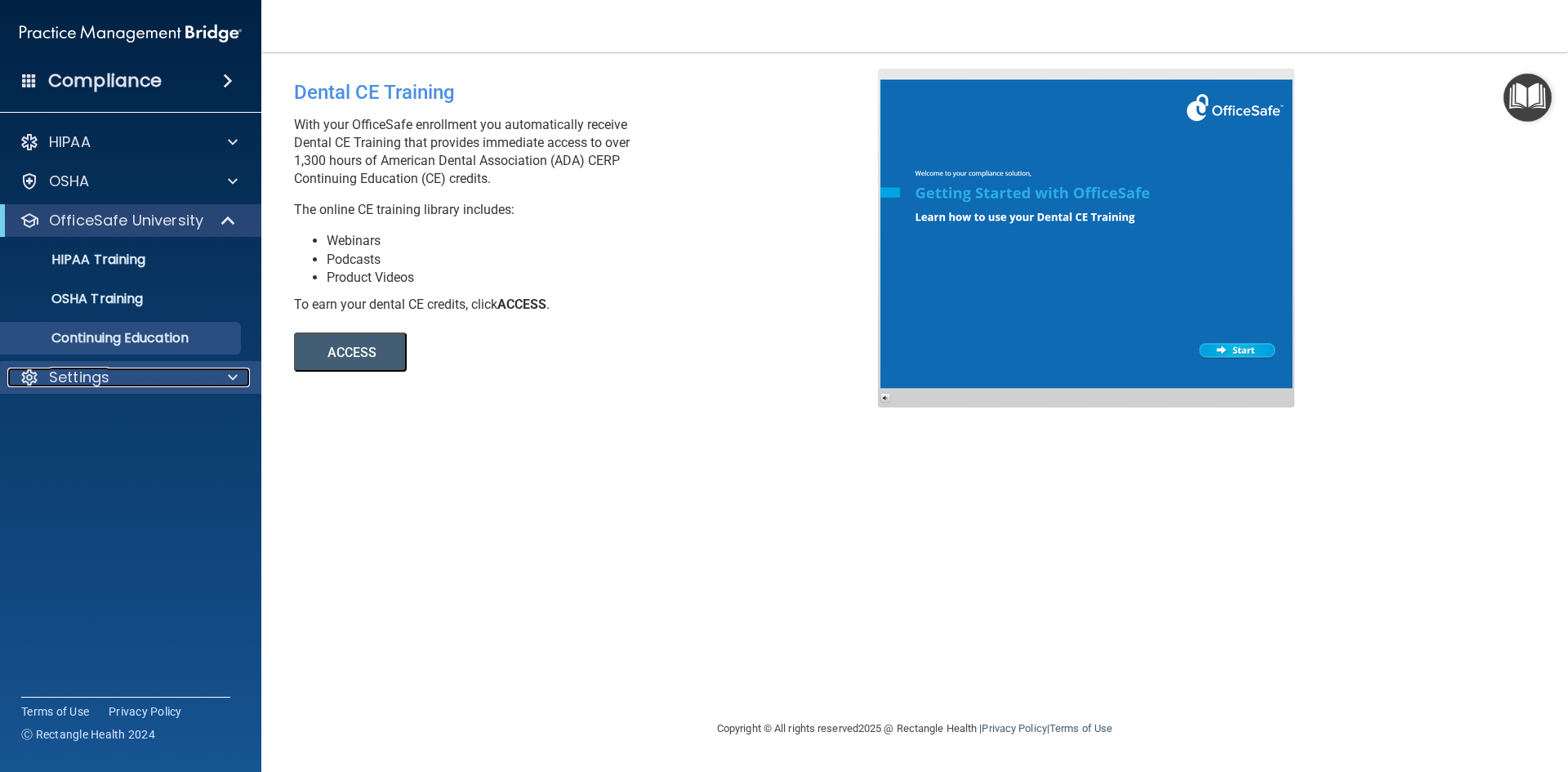
click at [120, 368] on div "Settings" at bounding box center [108, 377] width 202 height 19
click at [118, 425] on p "My Account" at bounding box center [122, 417] width 223 height 17
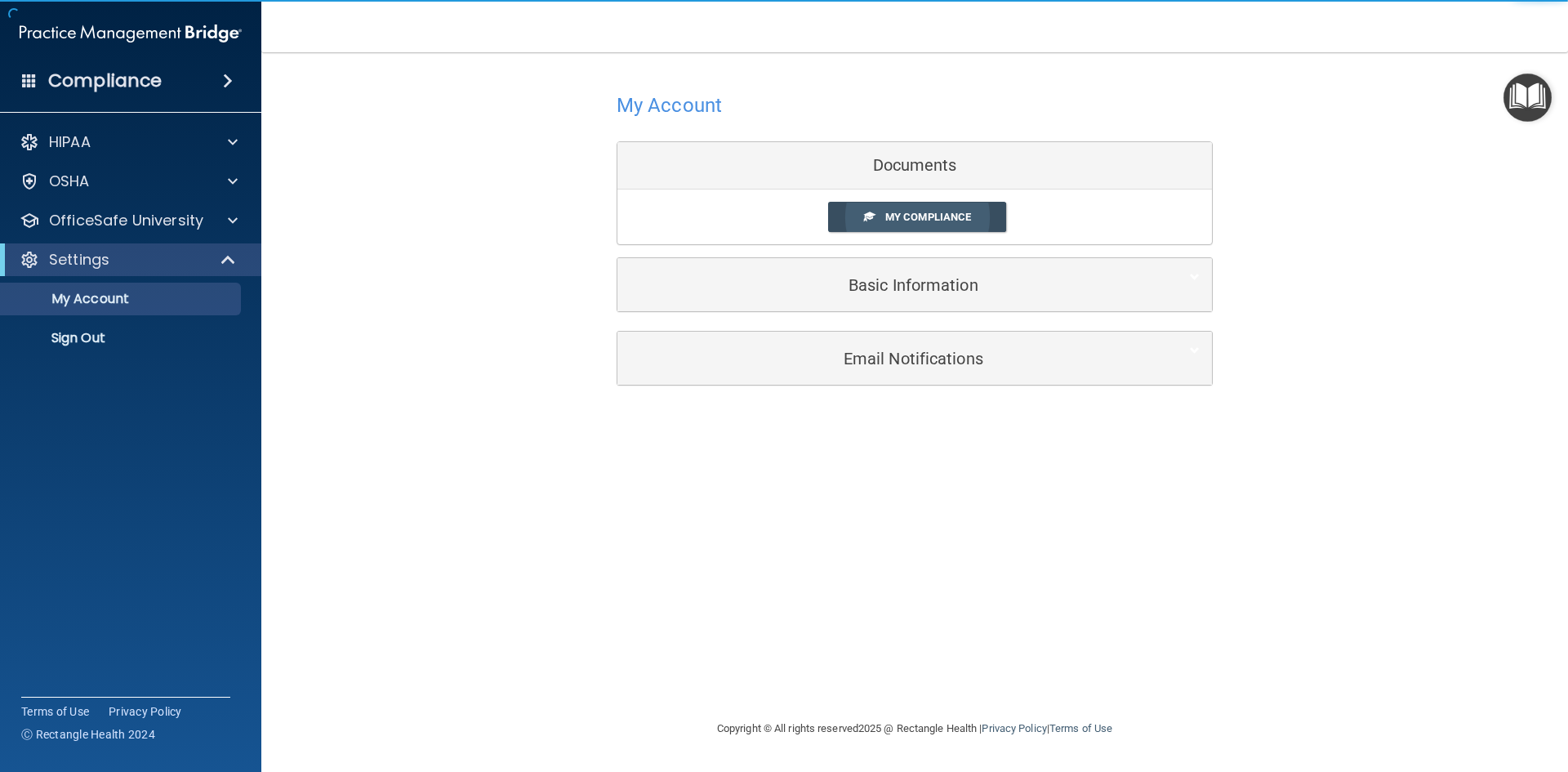
click at [852, 221] on link "My Compliance" at bounding box center [918, 217] width 179 height 30
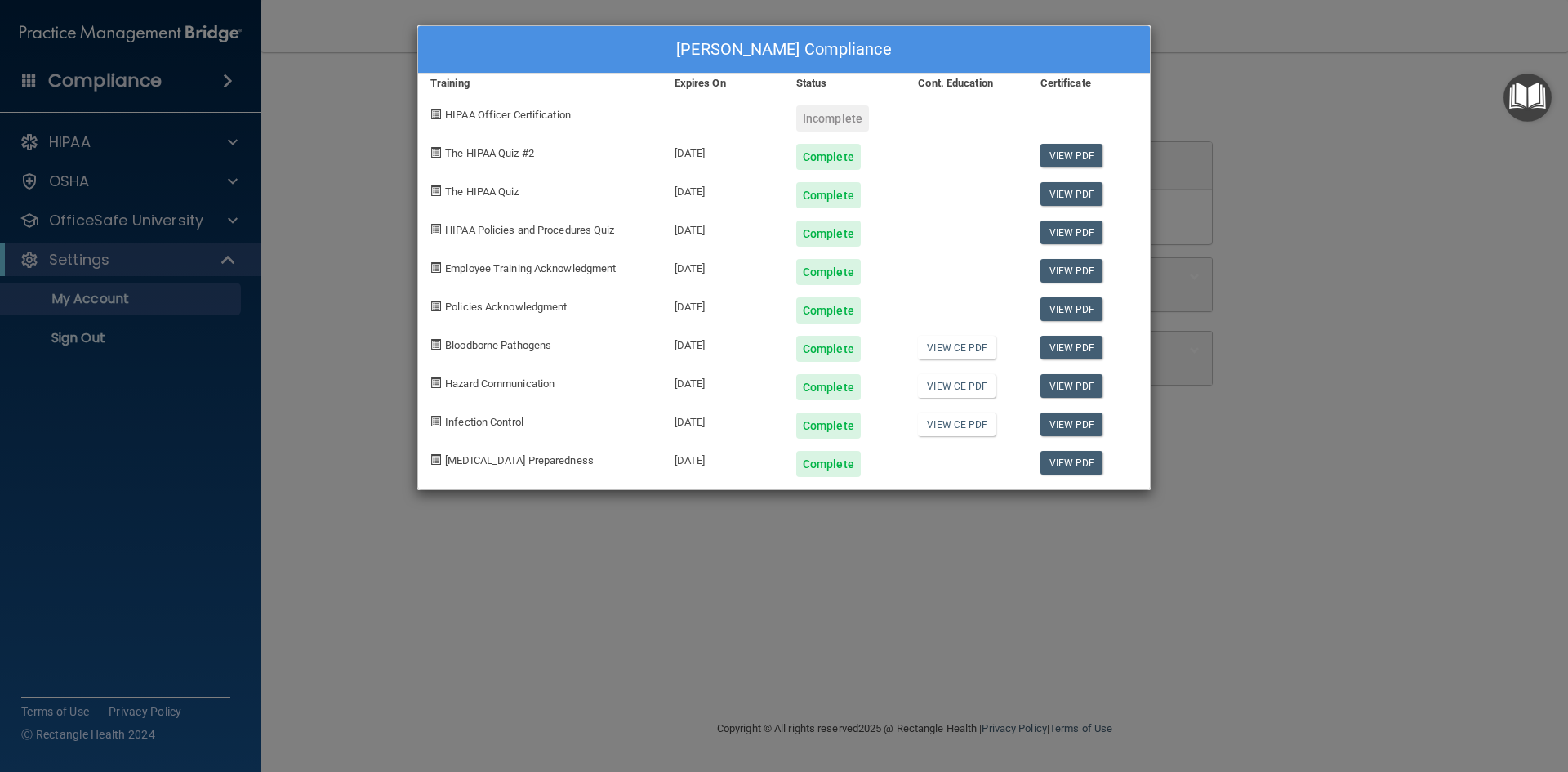
click at [907, 588] on div "[PERSON_NAME] Compliance Training Expires On Status Cont. Education Certificate…" at bounding box center [784, 386] width 1568 height 772
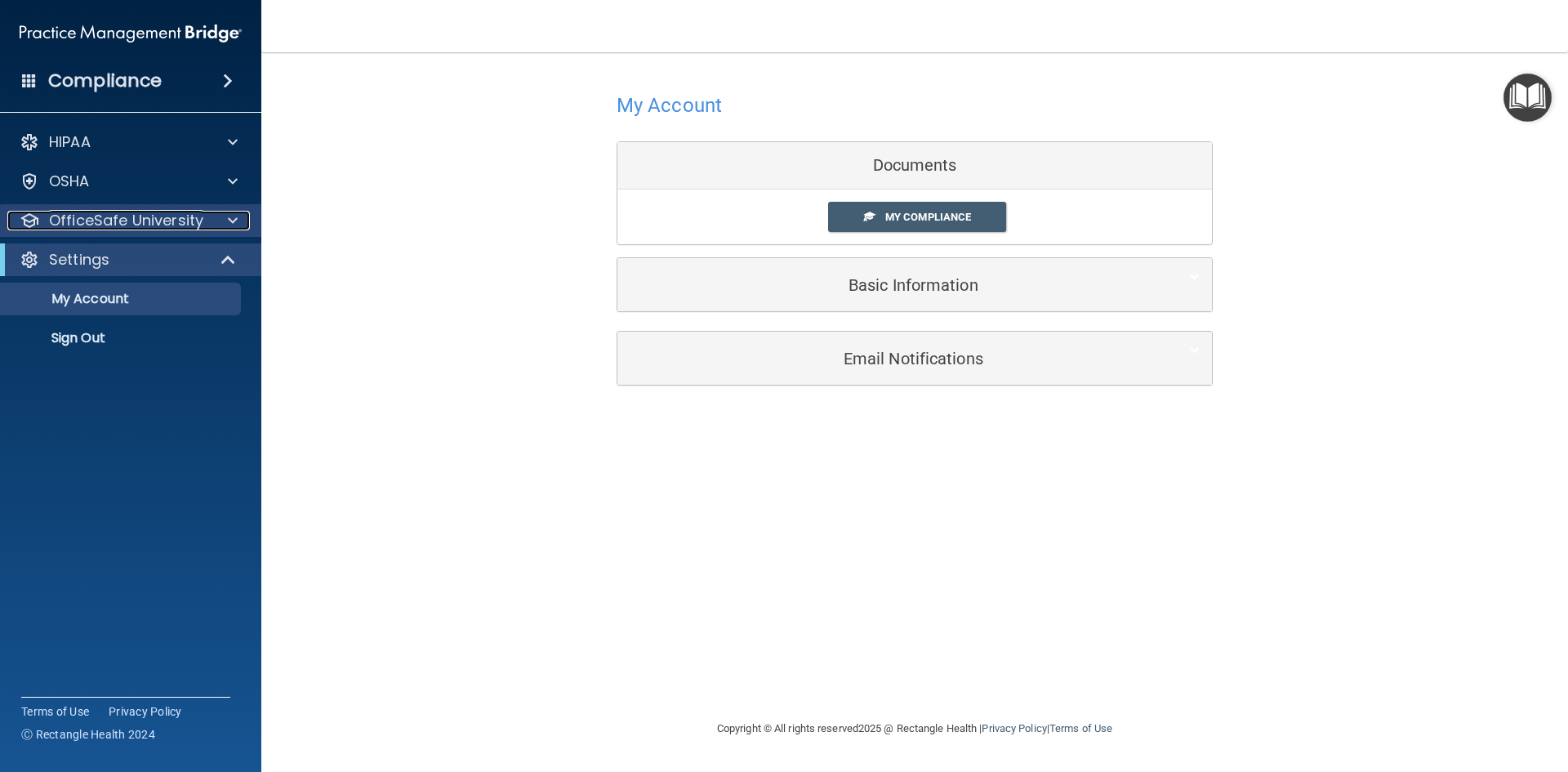
click at [175, 229] on p "OfficeSafe University" at bounding box center [127, 221] width 155 height 19
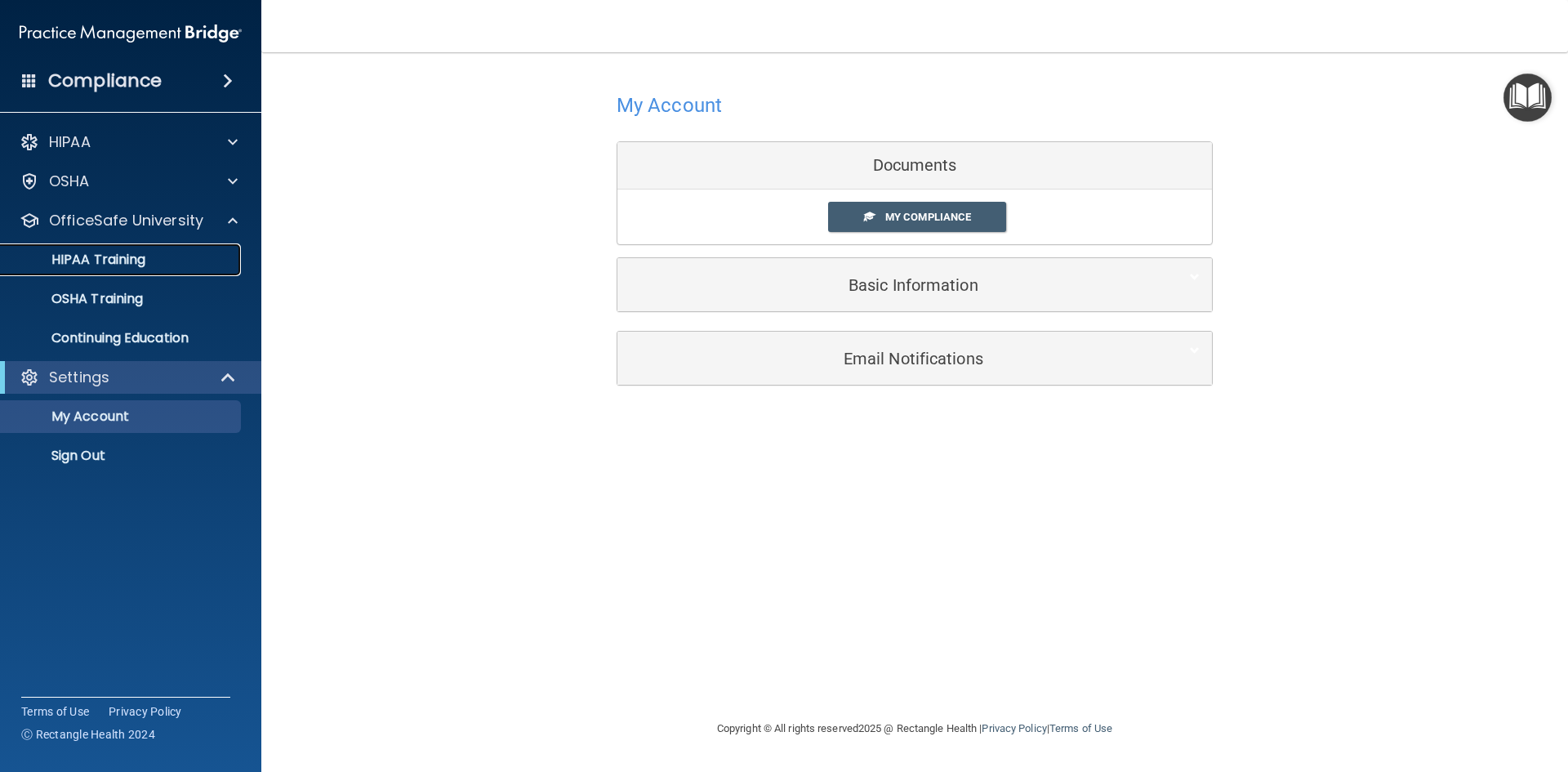
click at [173, 259] on div "HIPAA Training" at bounding box center [122, 259] width 223 height 17
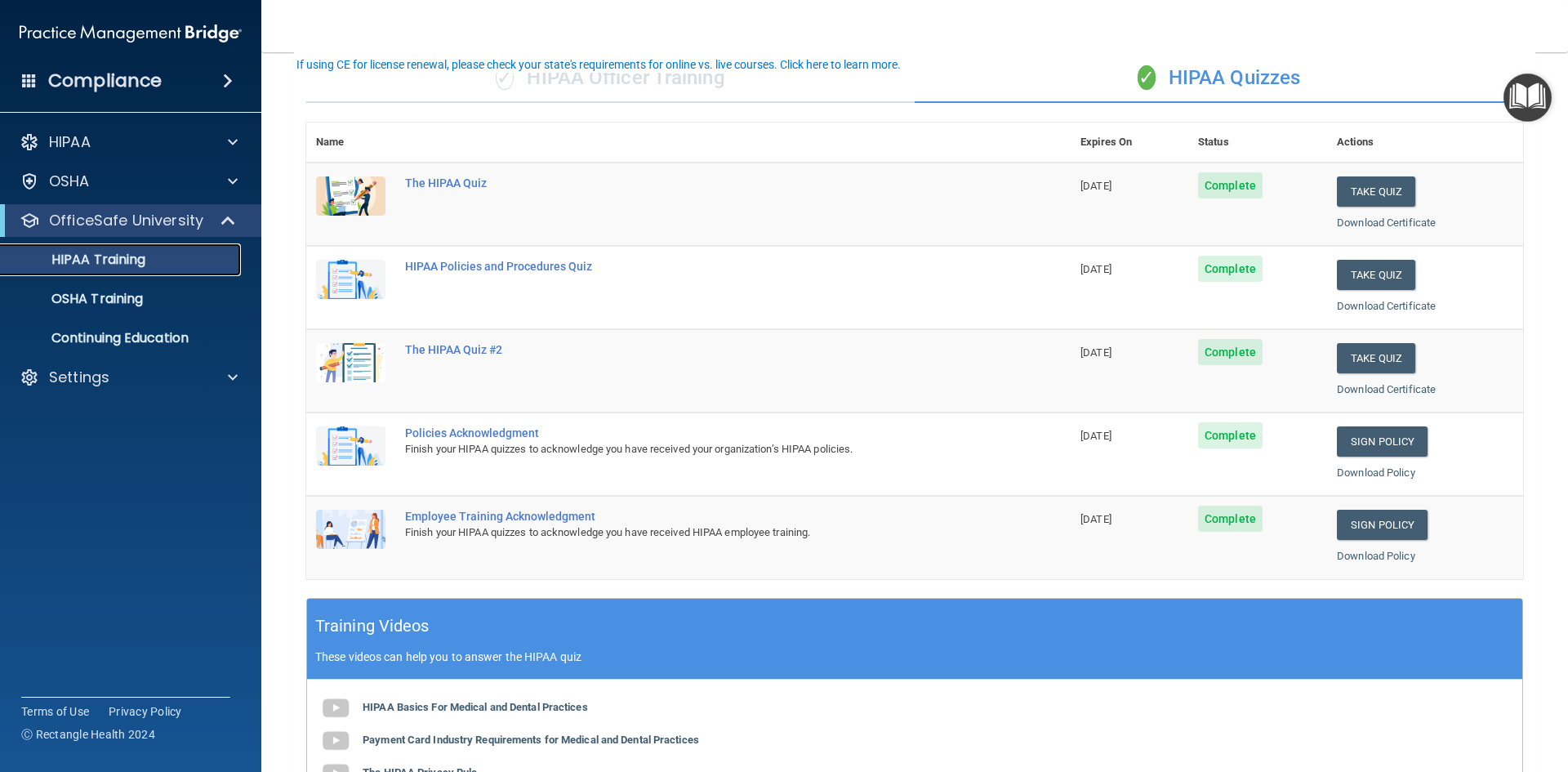
scroll to position [164, 0]
